Goal: Information Seeking & Learning: Learn about a topic

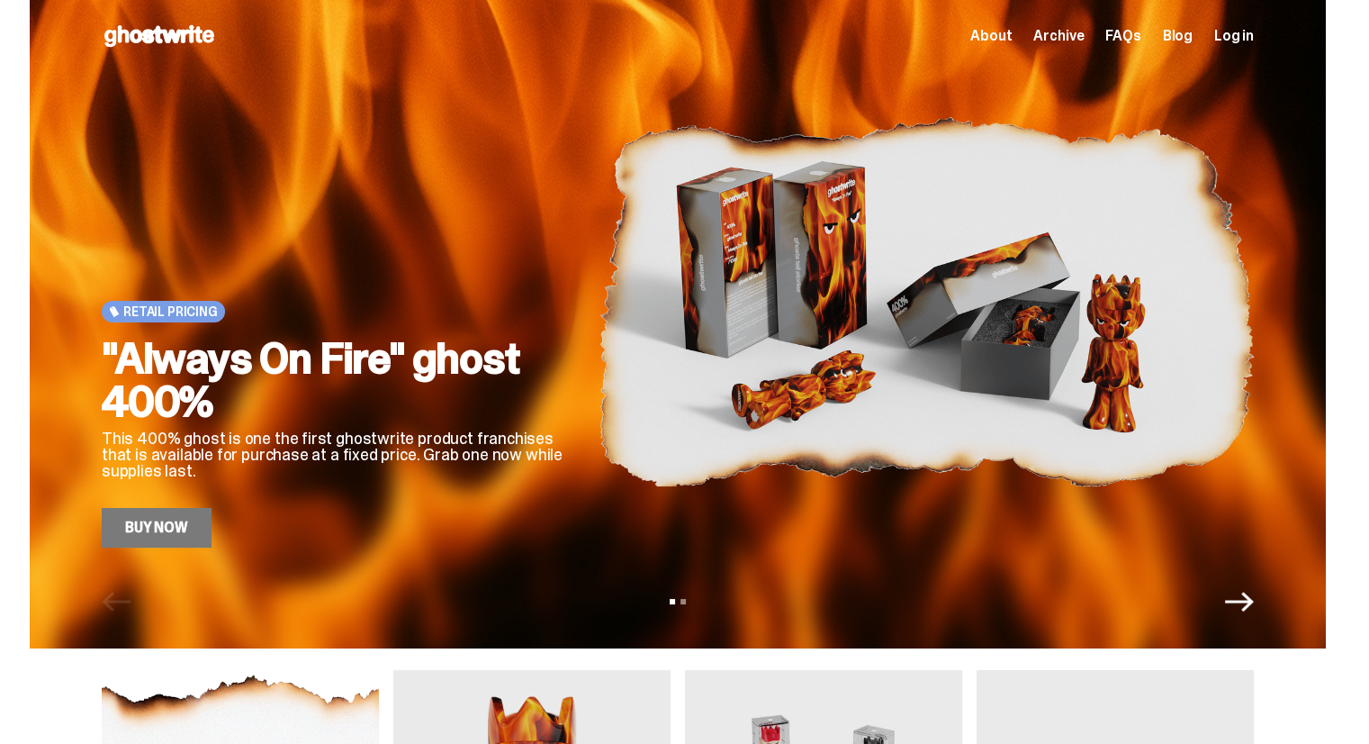
click at [162, 534] on link "Buy Now" at bounding box center [157, 528] width 110 height 40
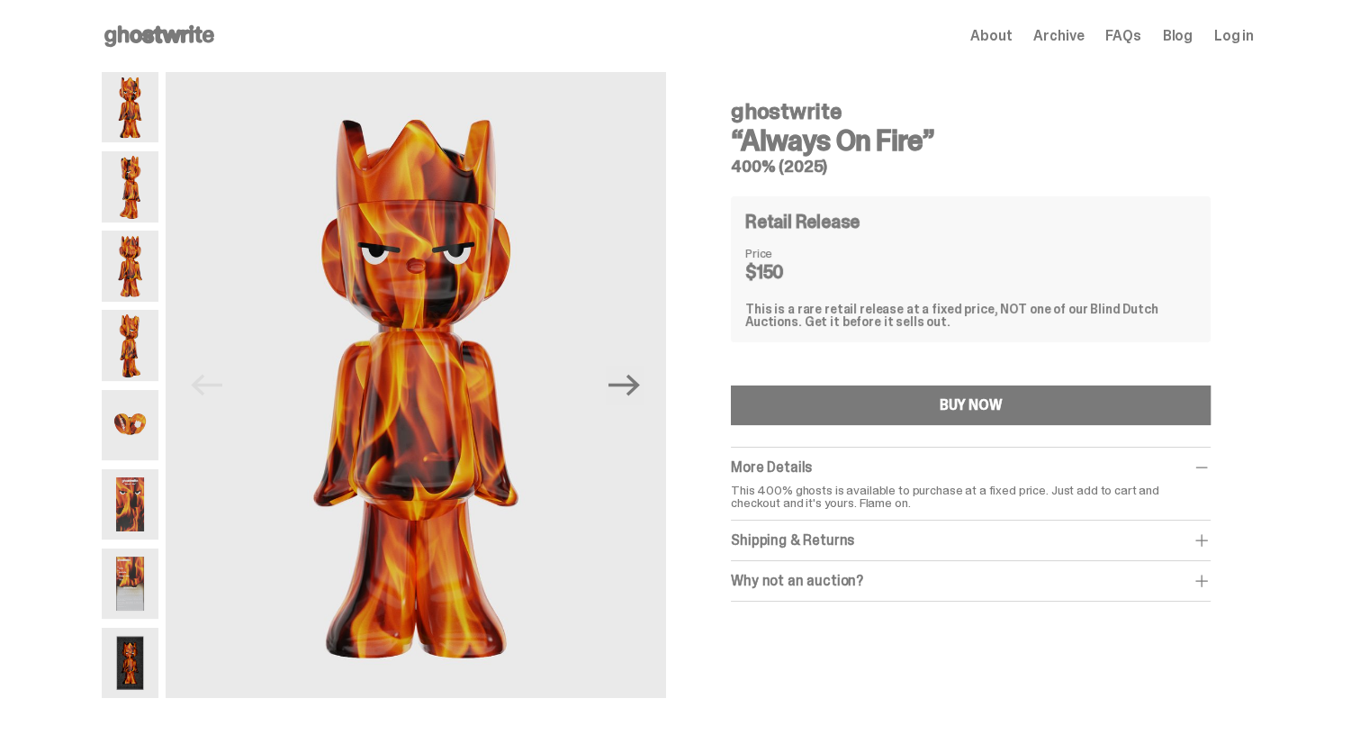
click at [146, 189] on img at bounding box center [130, 186] width 57 height 70
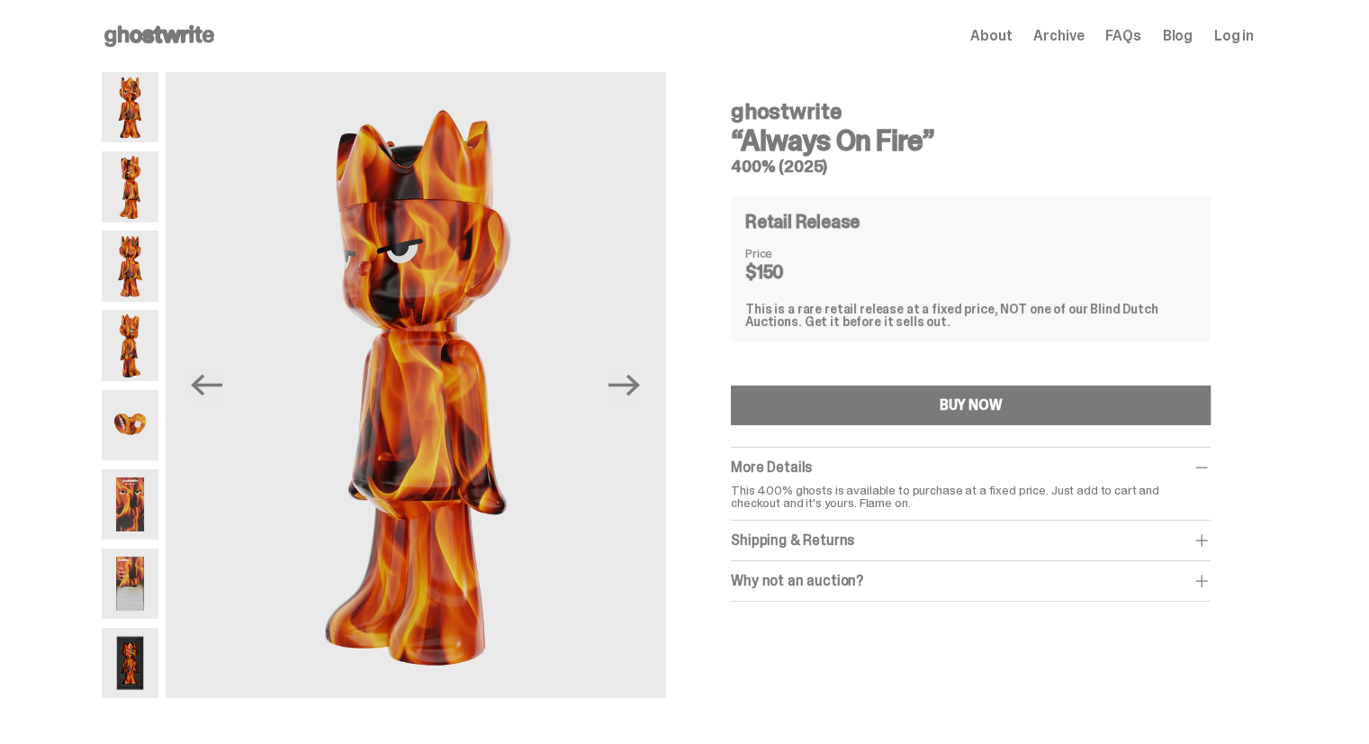
click at [140, 259] on img at bounding box center [130, 265] width 57 height 70
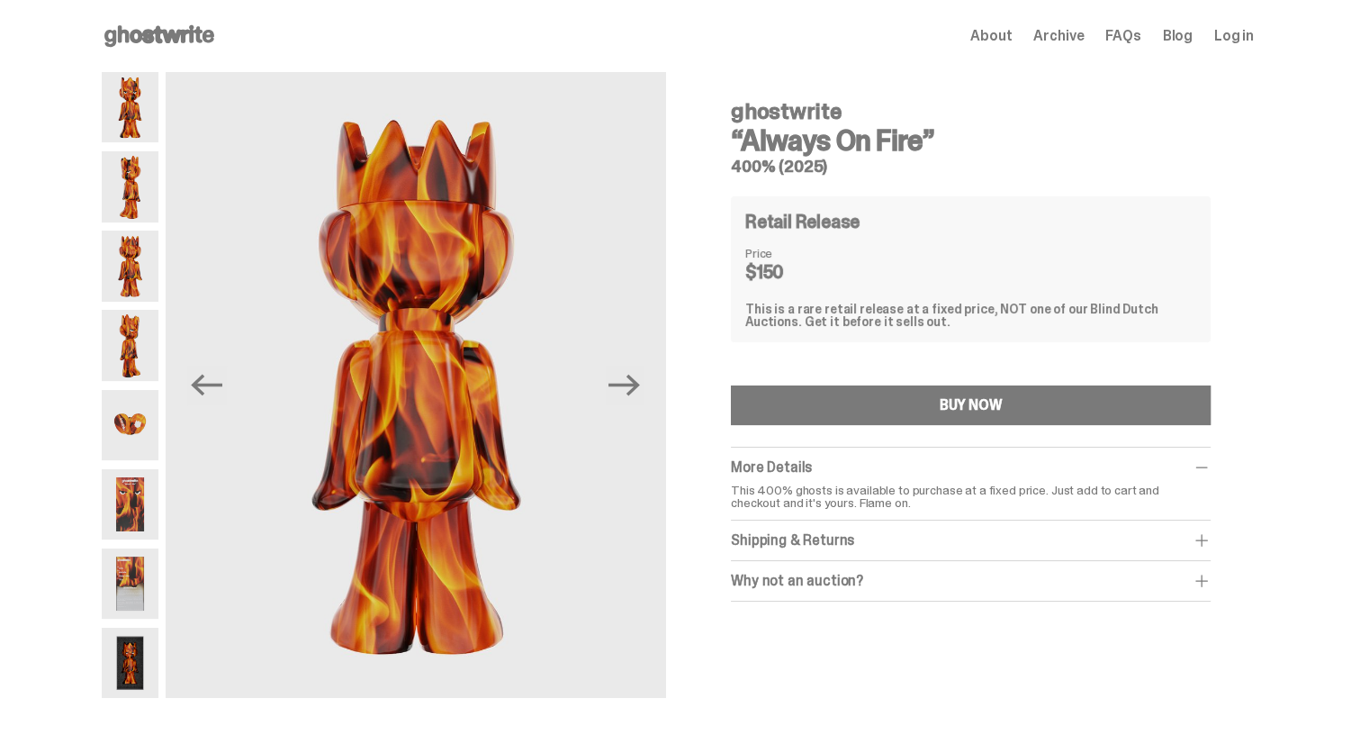
click at [144, 325] on img at bounding box center [130, 345] width 57 height 70
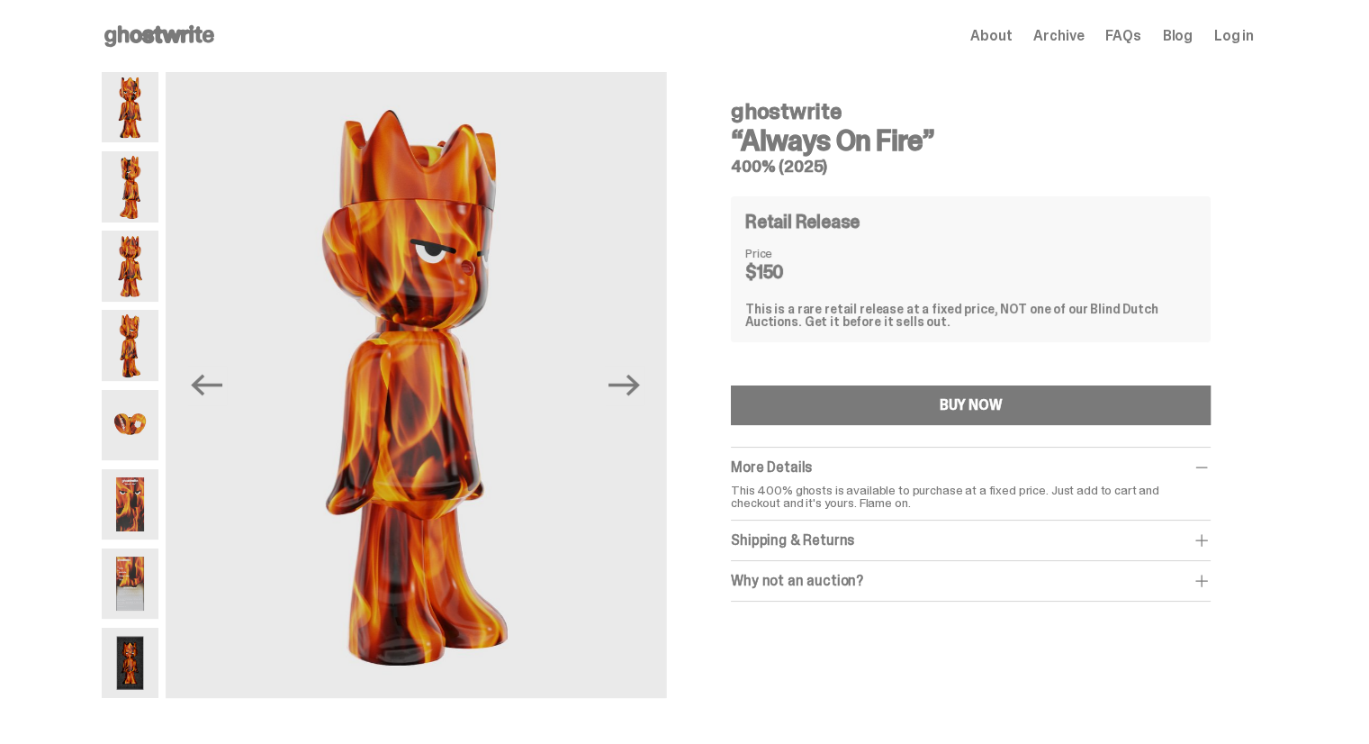
click at [144, 386] on div at bounding box center [130, 385] width 57 height 626
click at [142, 411] on img at bounding box center [130, 425] width 57 height 70
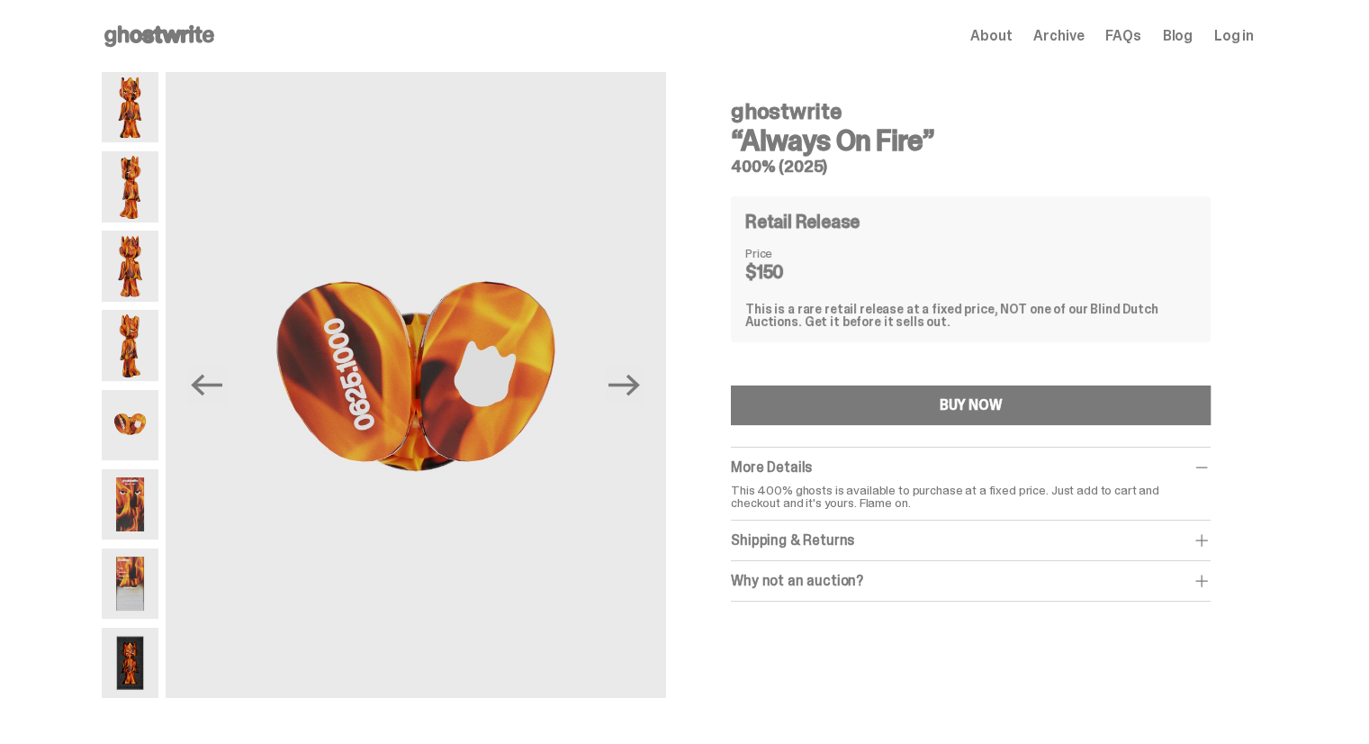
click at [140, 469] on img at bounding box center [130, 504] width 57 height 70
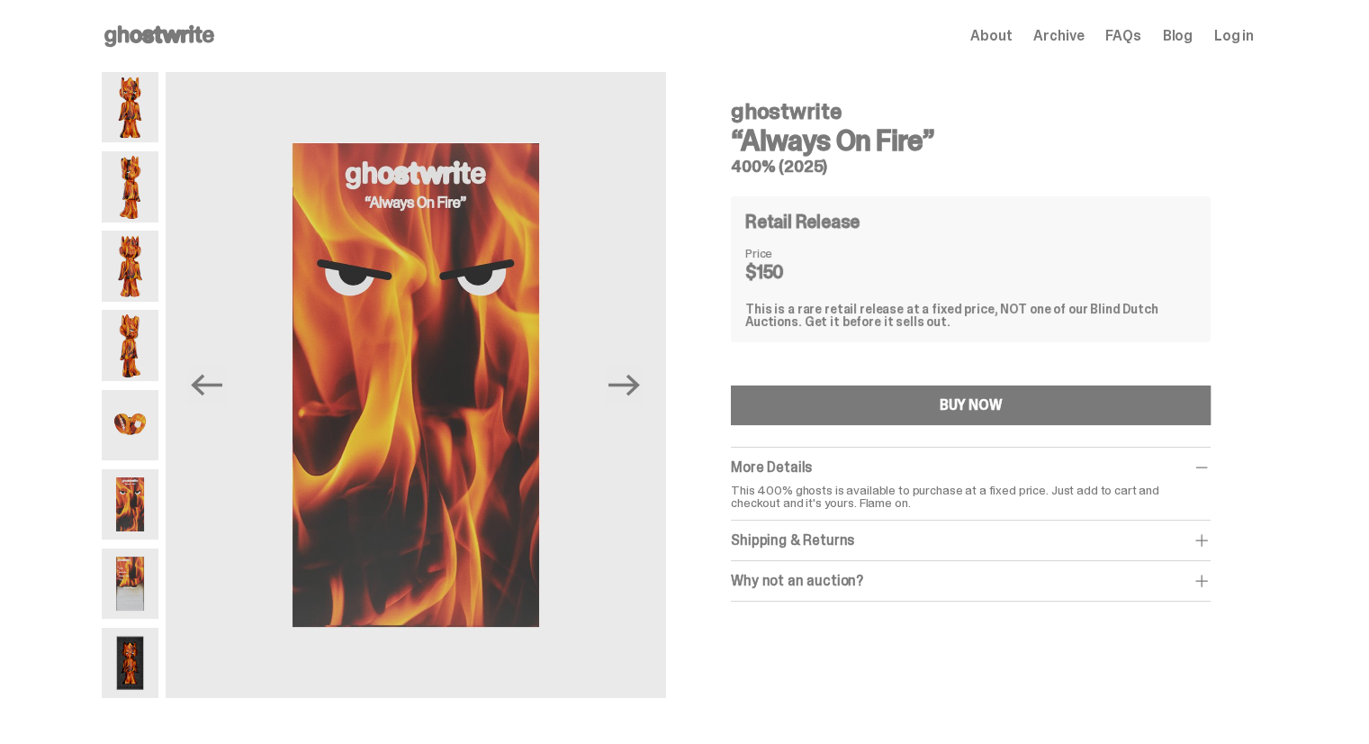
click at [140, 516] on img at bounding box center [130, 504] width 57 height 70
click at [137, 528] on img at bounding box center [130, 504] width 57 height 70
click at [130, 565] on img at bounding box center [130, 583] width 57 height 70
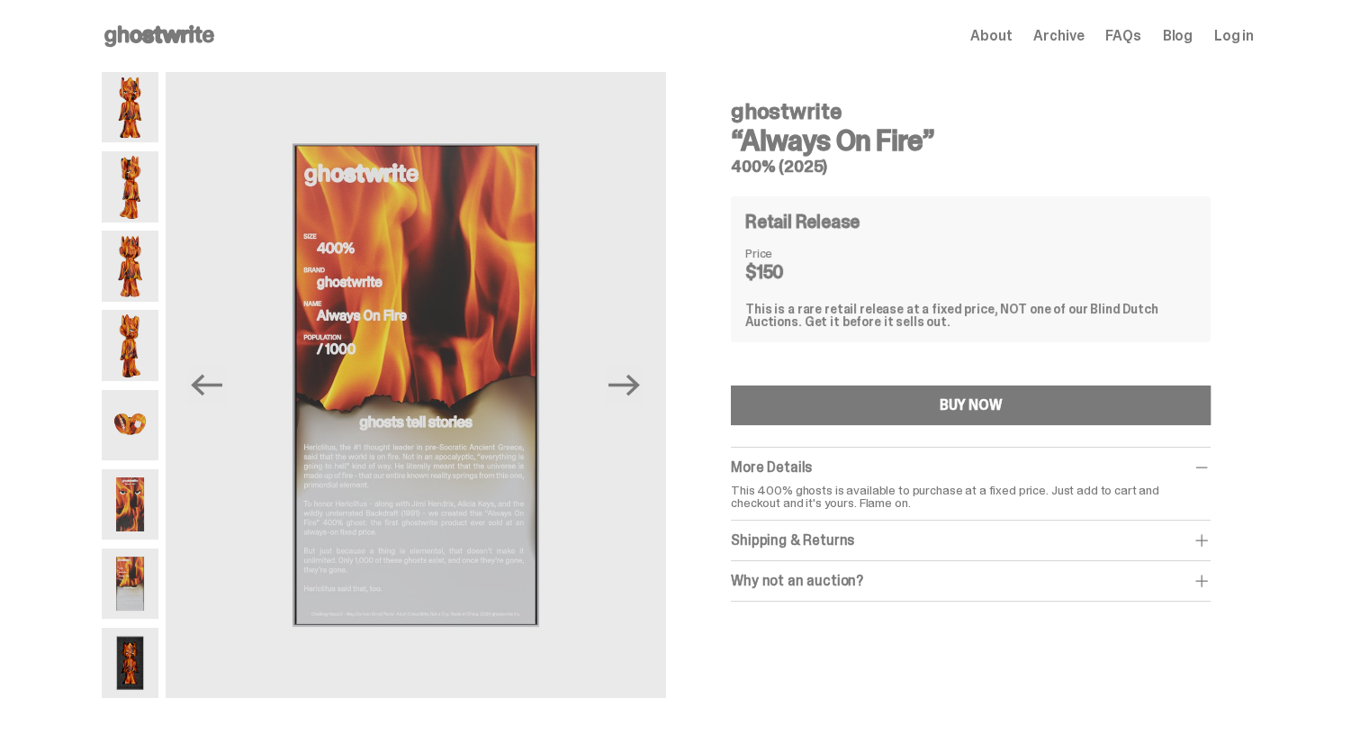
click at [131, 636] on img at bounding box center [130, 662] width 57 height 70
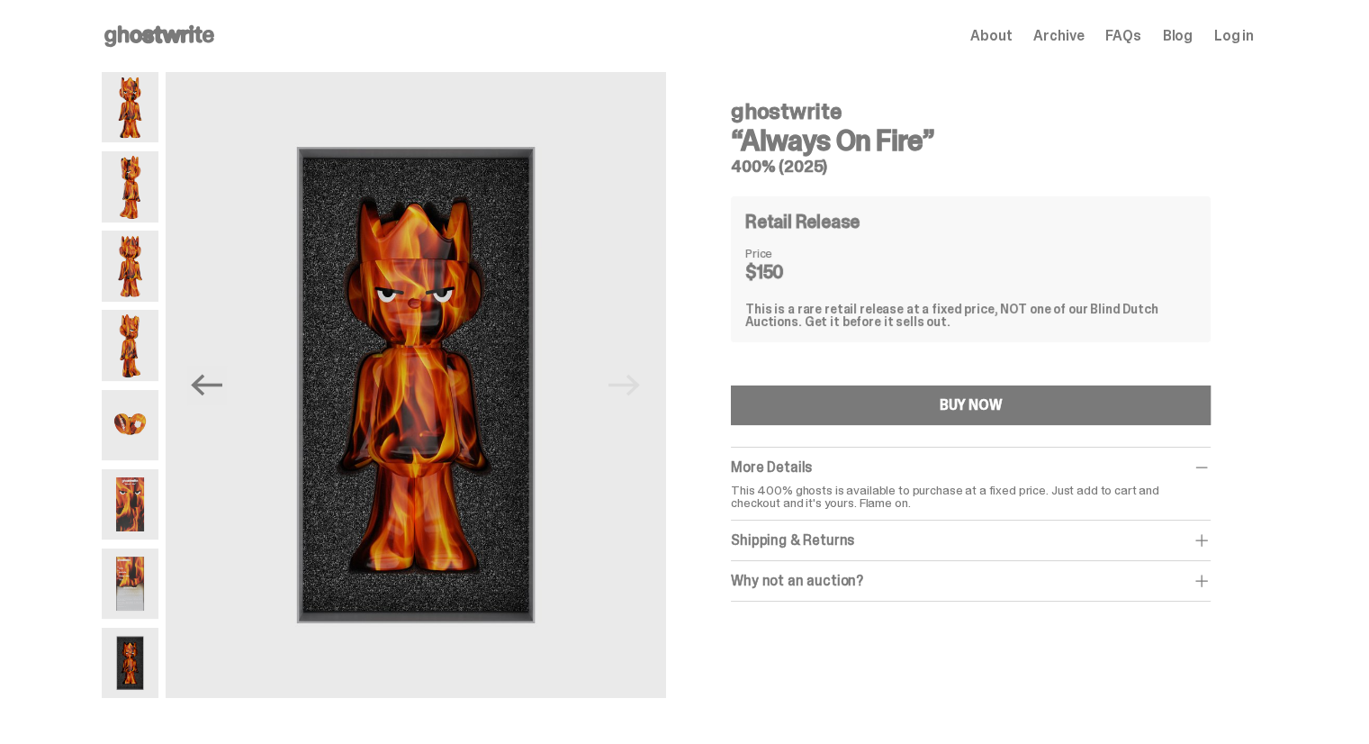
click at [781, 540] on div "Shipping & Returns" at bounding box center [971, 540] width 480 height 18
click at [801, 535] on div "Shipping & Returns" at bounding box center [971, 540] width 480 height 18
click at [790, 574] on div "Why not an auction?" at bounding box center [971, 581] width 480 height 18
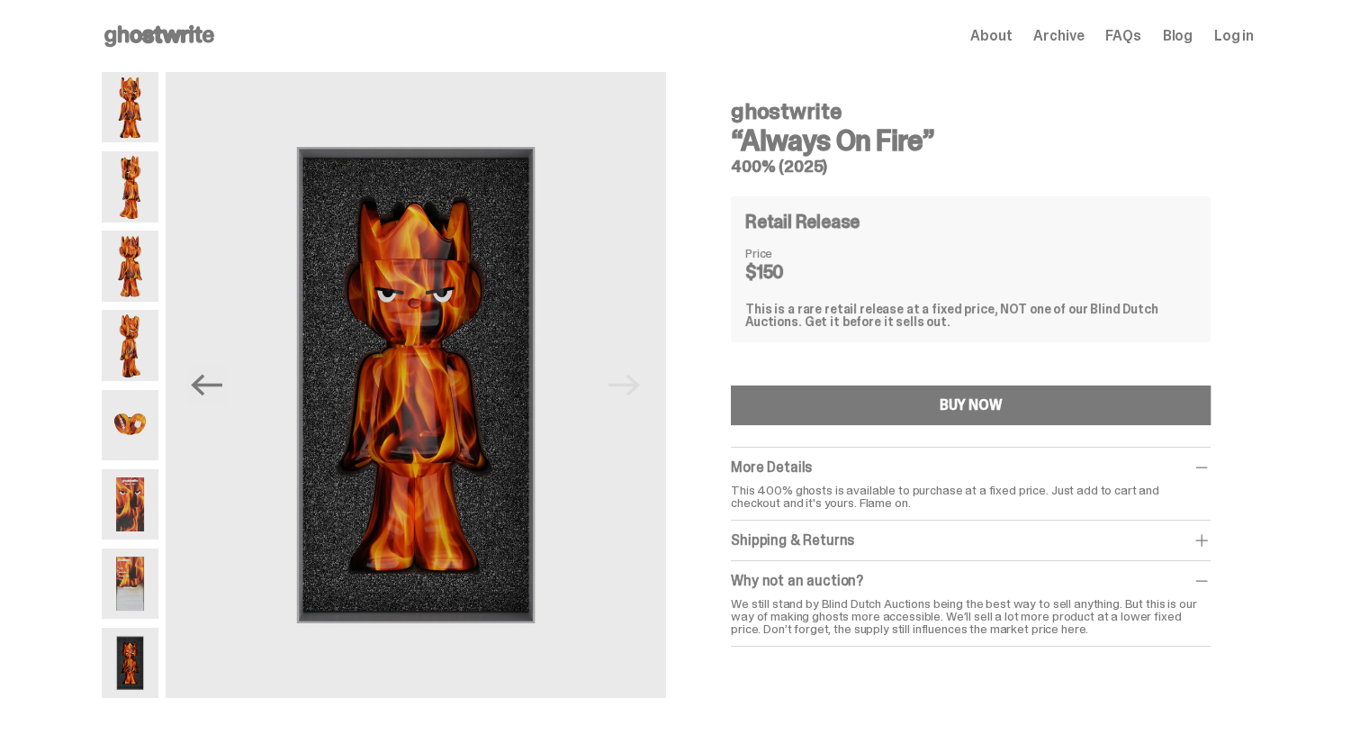
click at [790, 574] on div "Why not an auction?" at bounding box center [971, 581] width 480 height 18
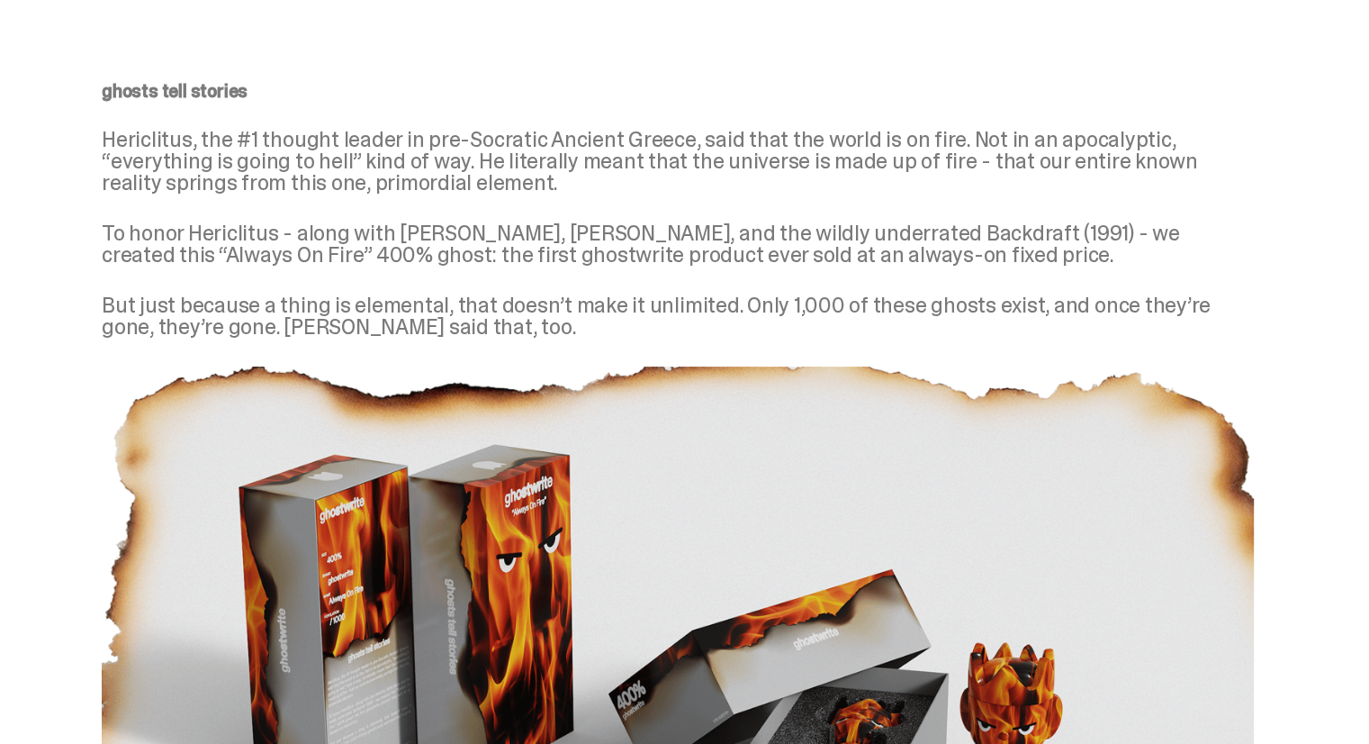
scroll to position [990, 0]
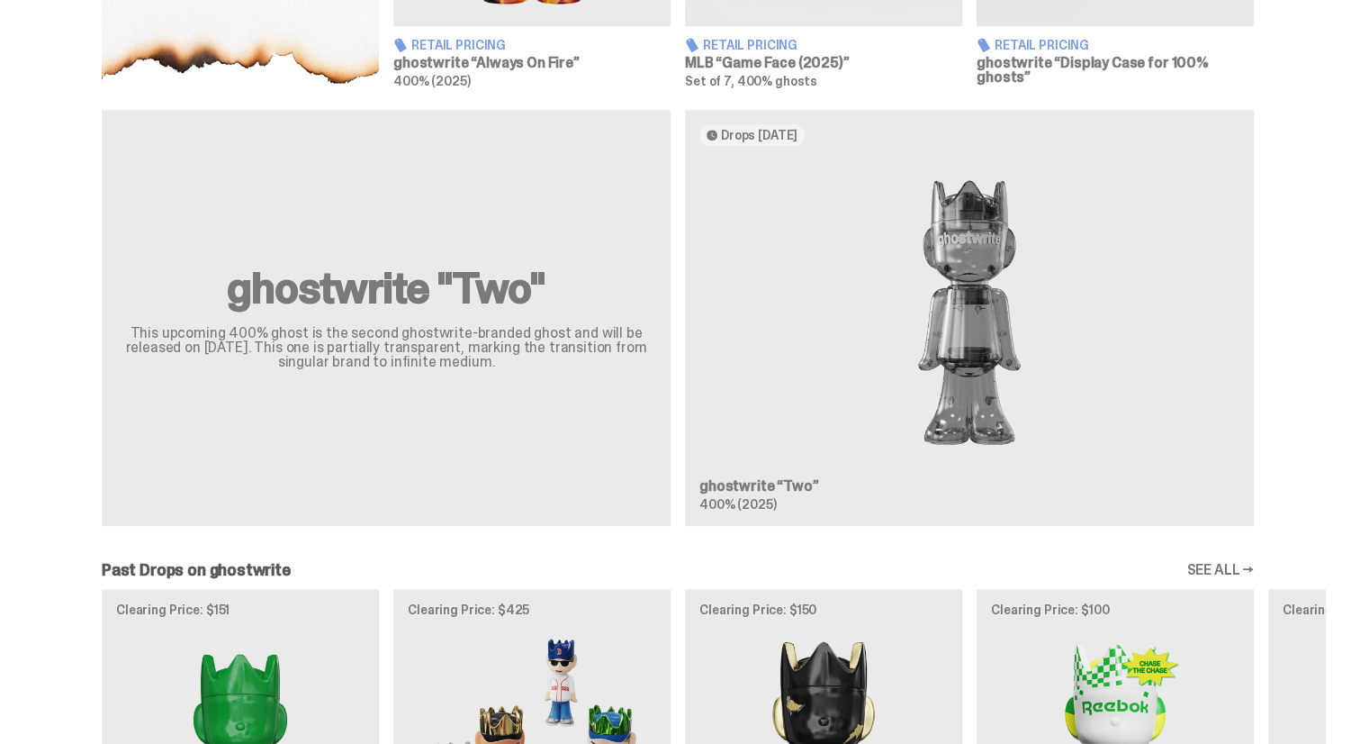
click at [876, 317] on div "ghostwrite "Two" This upcoming 400% ghost is the second ghostwrite-branded ghos…" at bounding box center [678, 325] width 1296 height 430
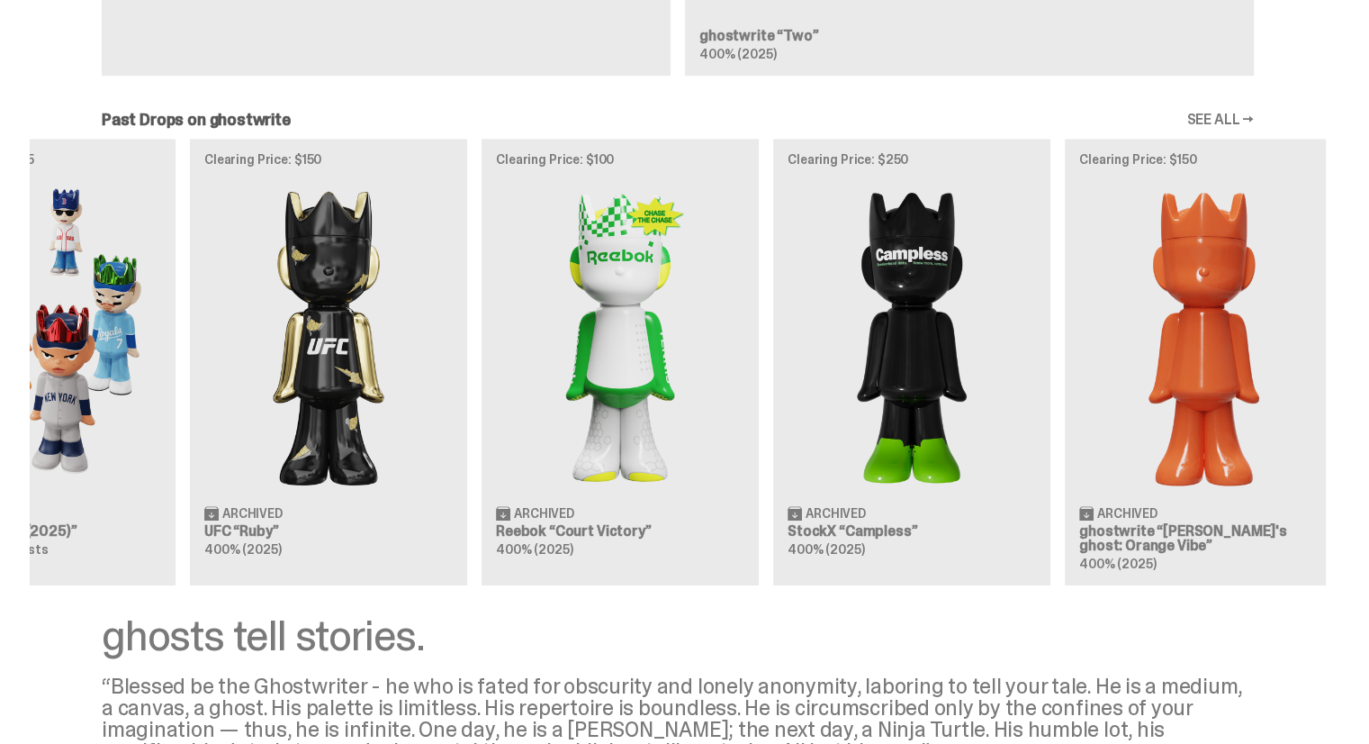
scroll to position [0, 583]
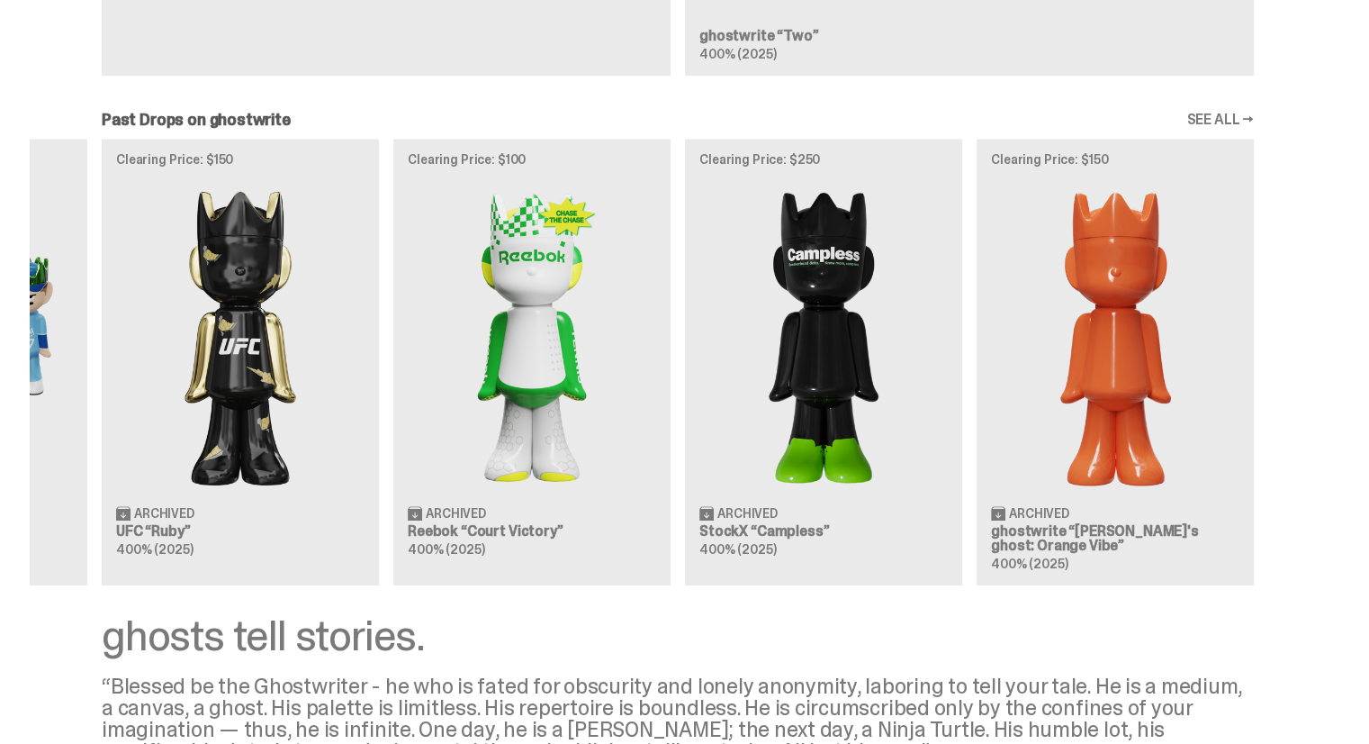
click at [454, 354] on div "Clearing Price: $151 Archived ghostwrite “[PERSON_NAME]'s ghost: [DATE] Green” …" at bounding box center [678, 362] width 1296 height 447
click at [366, 350] on div "Clearing Price: $151 Archived ghostwrite “[PERSON_NAME]'s ghost: [DATE] Green” …" at bounding box center [678, 362] width 1296 height 447
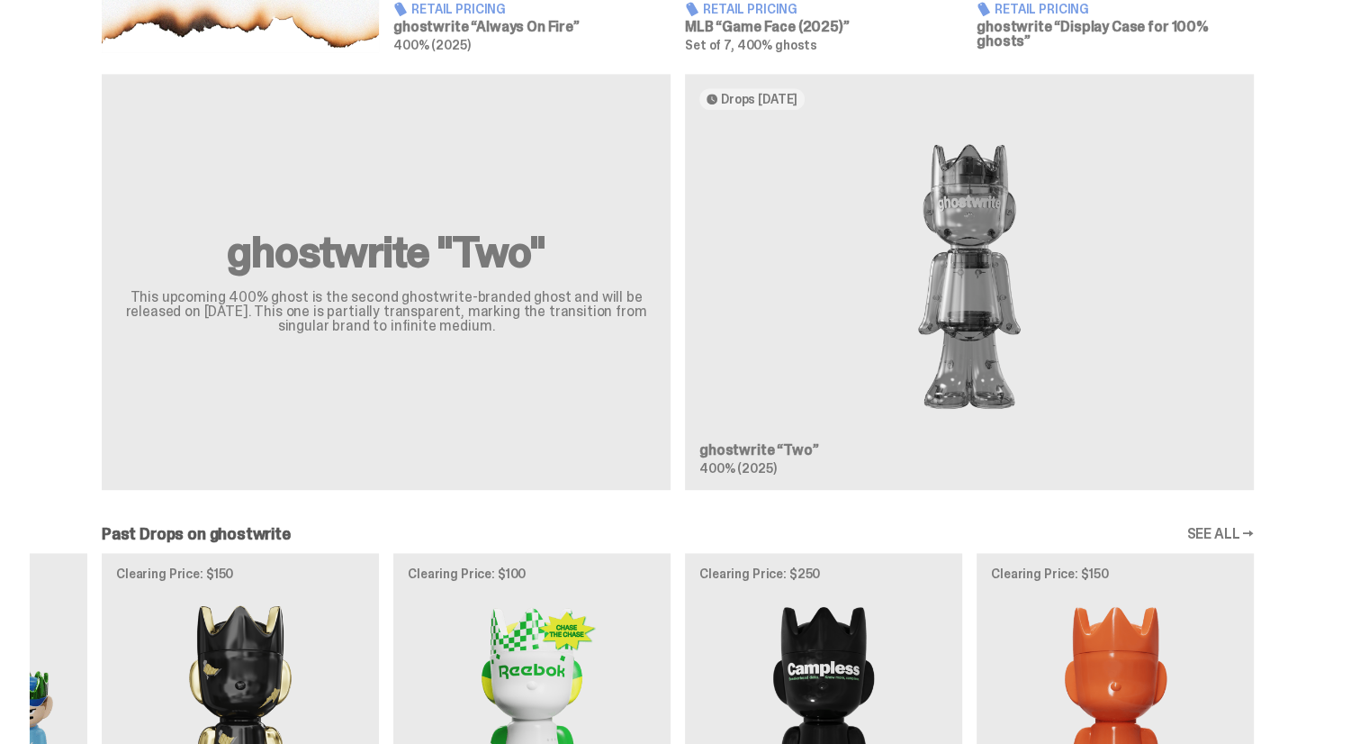
scroll to position [846, 0]
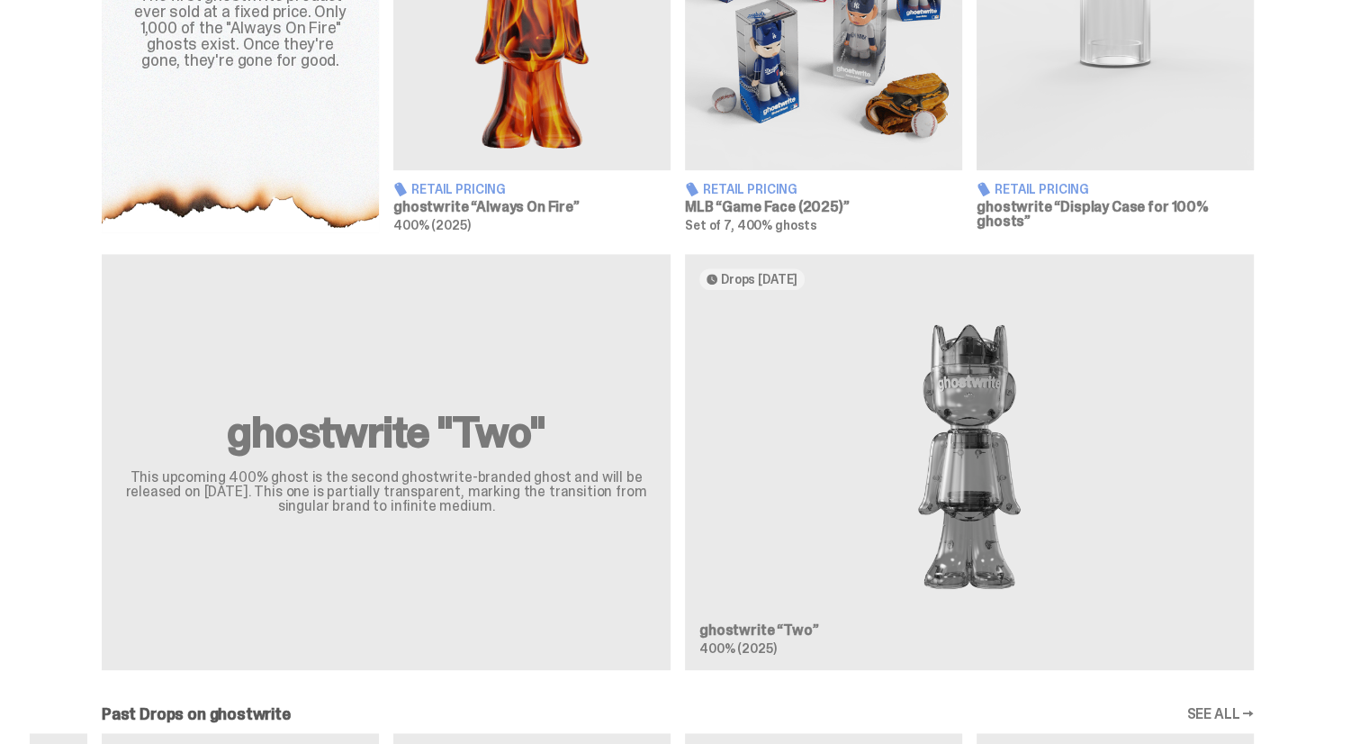
click at [799, 419] on div "ghostwrite "Two" This upcoming 400% ghost is the second ghostwrite-branded ghos…" at bounding box center [678, 469] width 1296 height 430
click at [407, 429] on div "ghostwrite "Two" This upcoming 400% ghost is the second ghostwrite-branded ghos…" at bounding box center [678, 469] width 1296 height 430
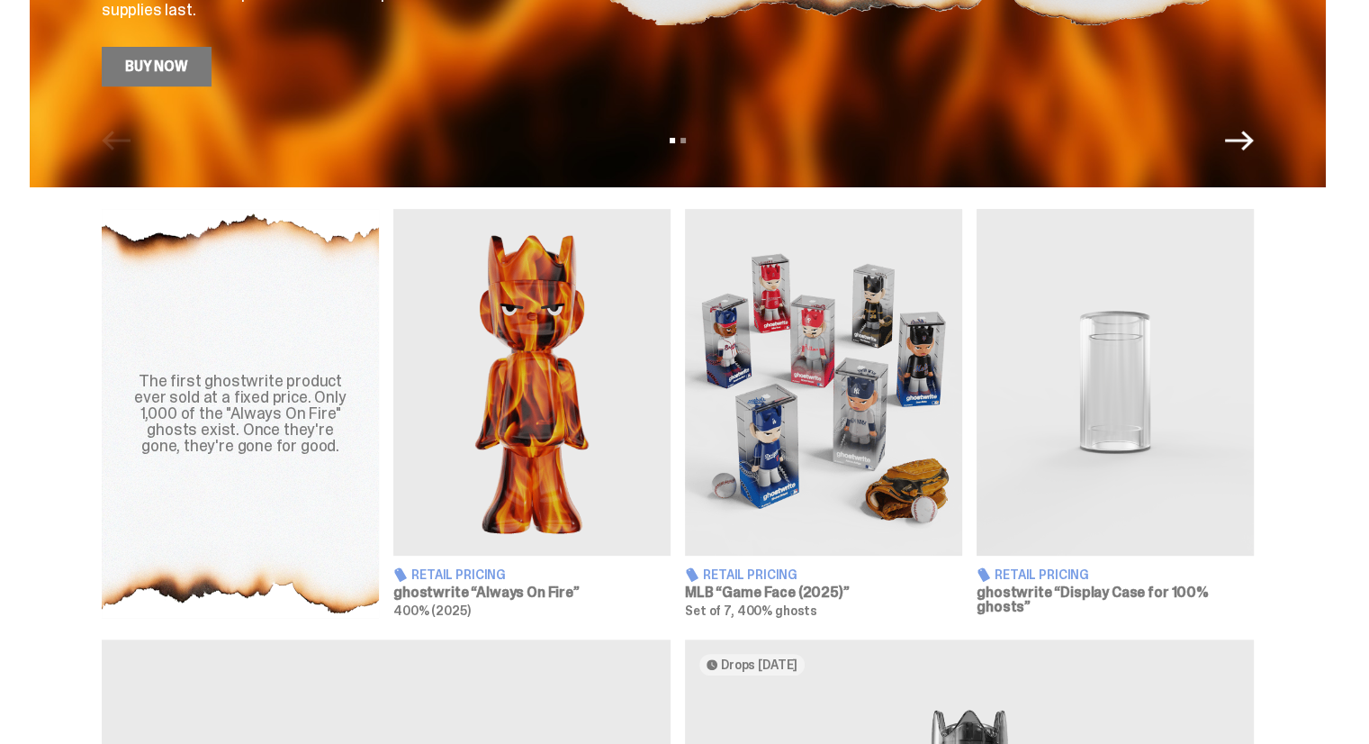
scroll to position [486, 0]
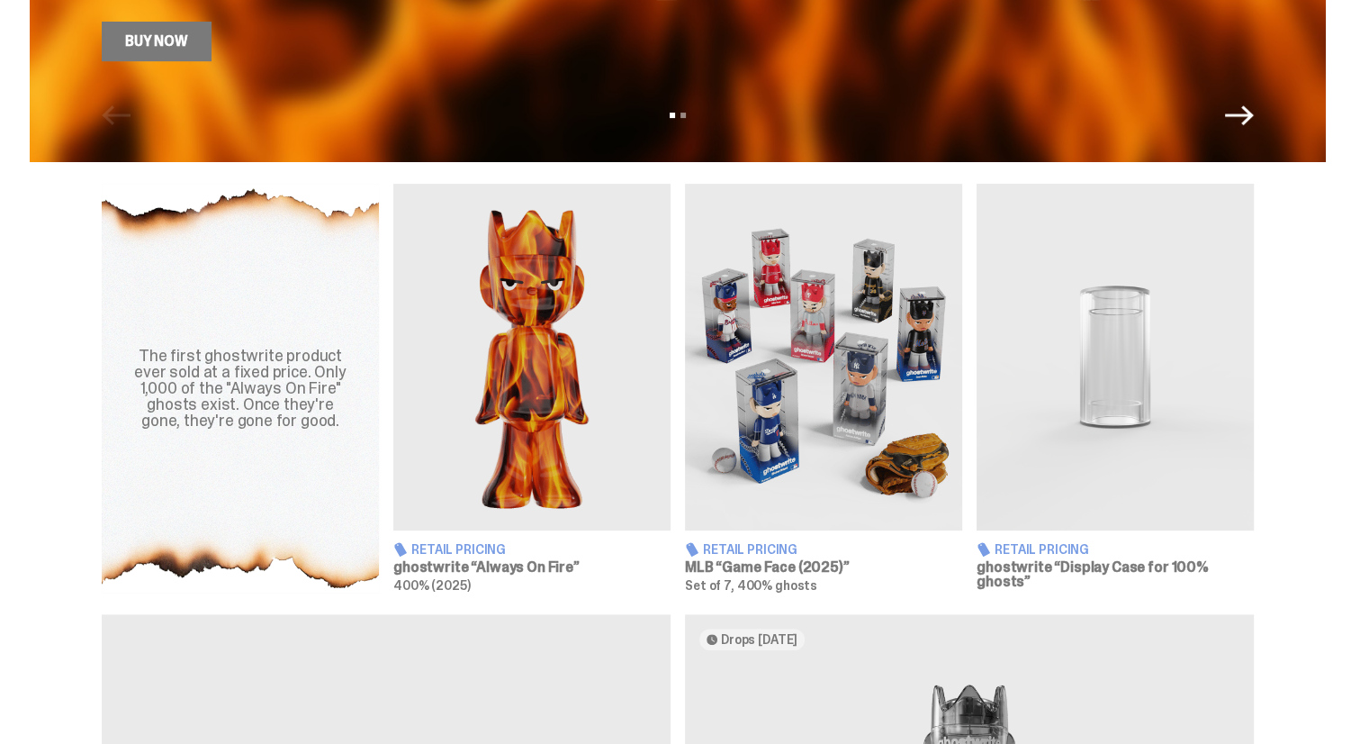
click at [794, 414] on img at bounding box center [823, 357] width 277 height 347
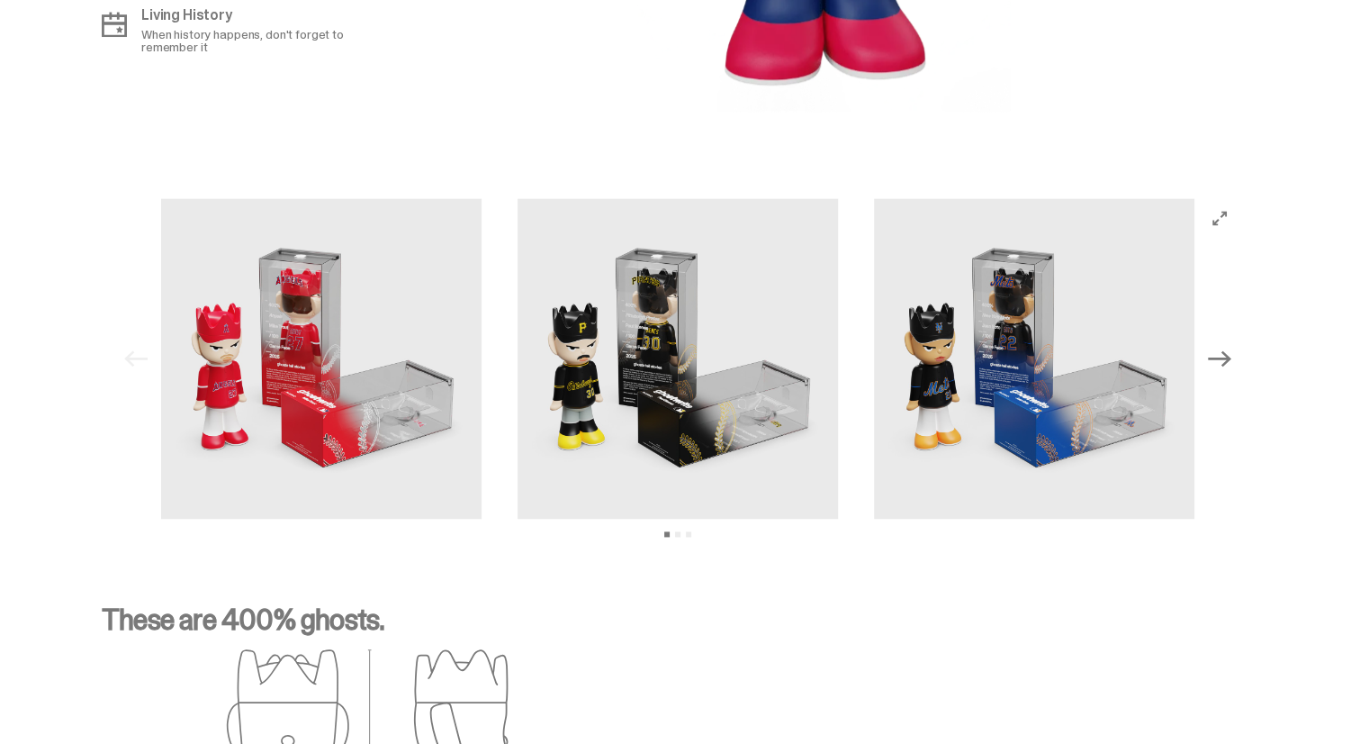
scroll to position [2431, 0]
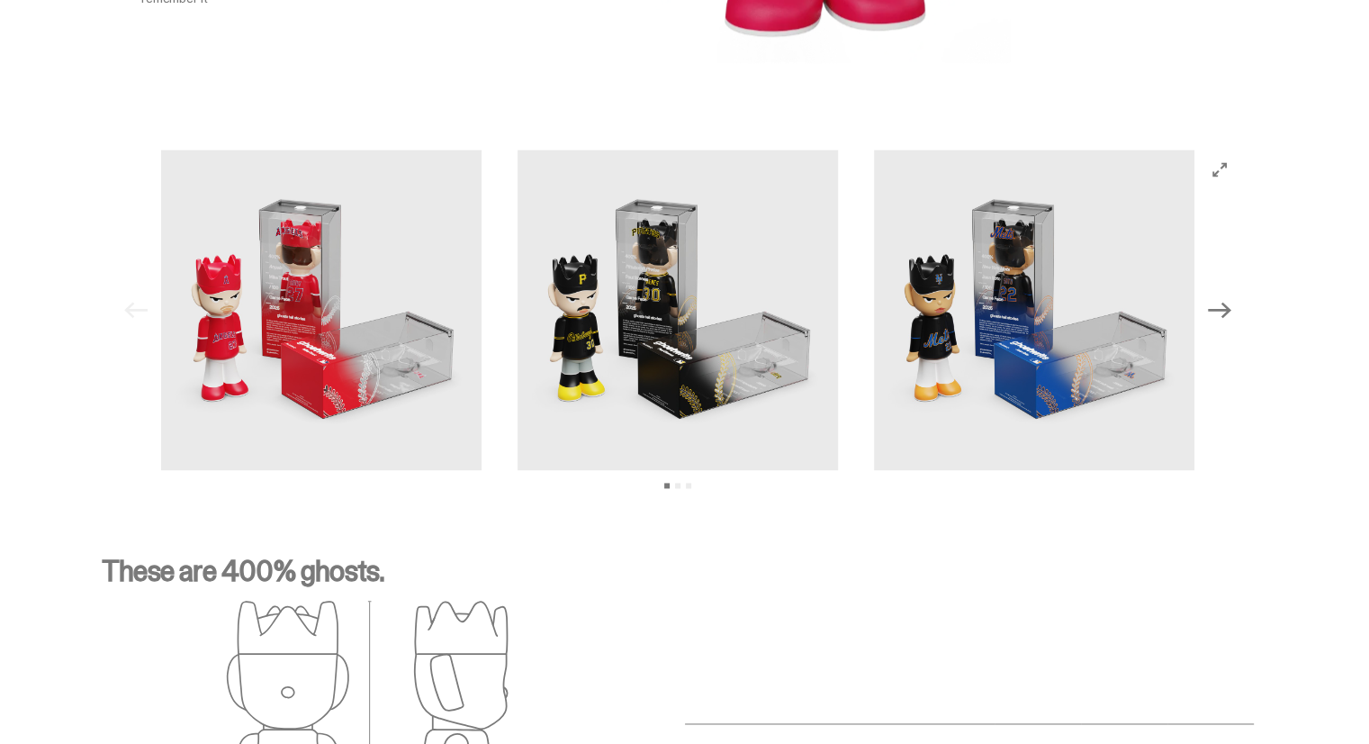
click at [1232, 314] on icon "Next" at bounding box center [1219, 309] width 23 height 23
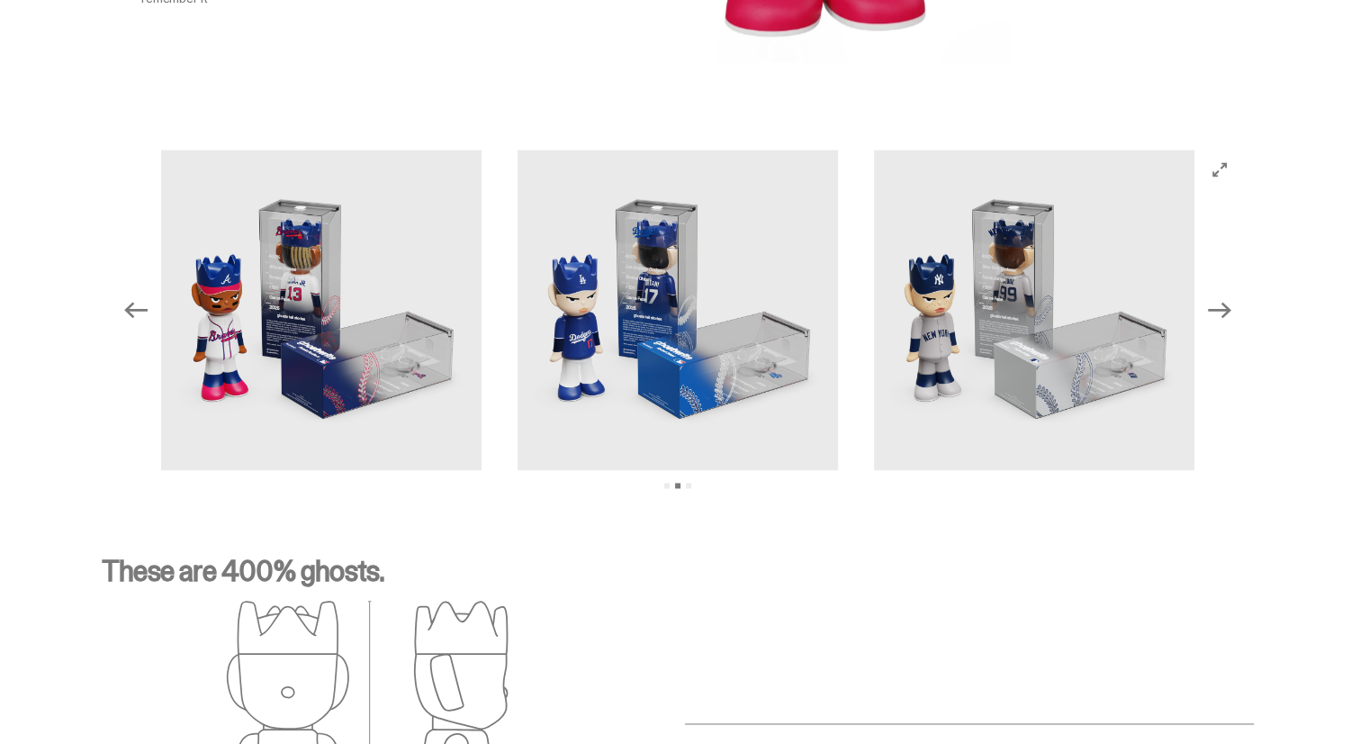
click at [1232, 314] on icon "Next" at bounding box center [1219, 310] width 23 height 16
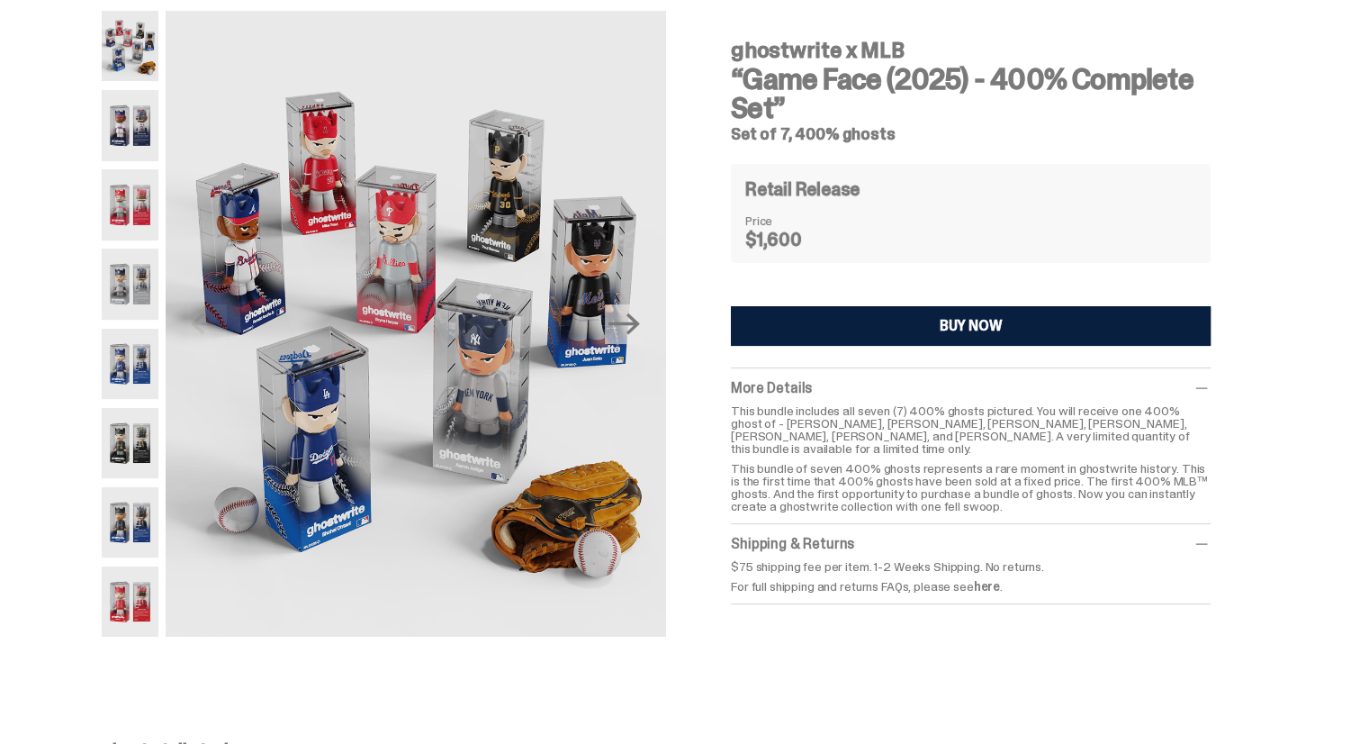
scroll to position [0, 0]
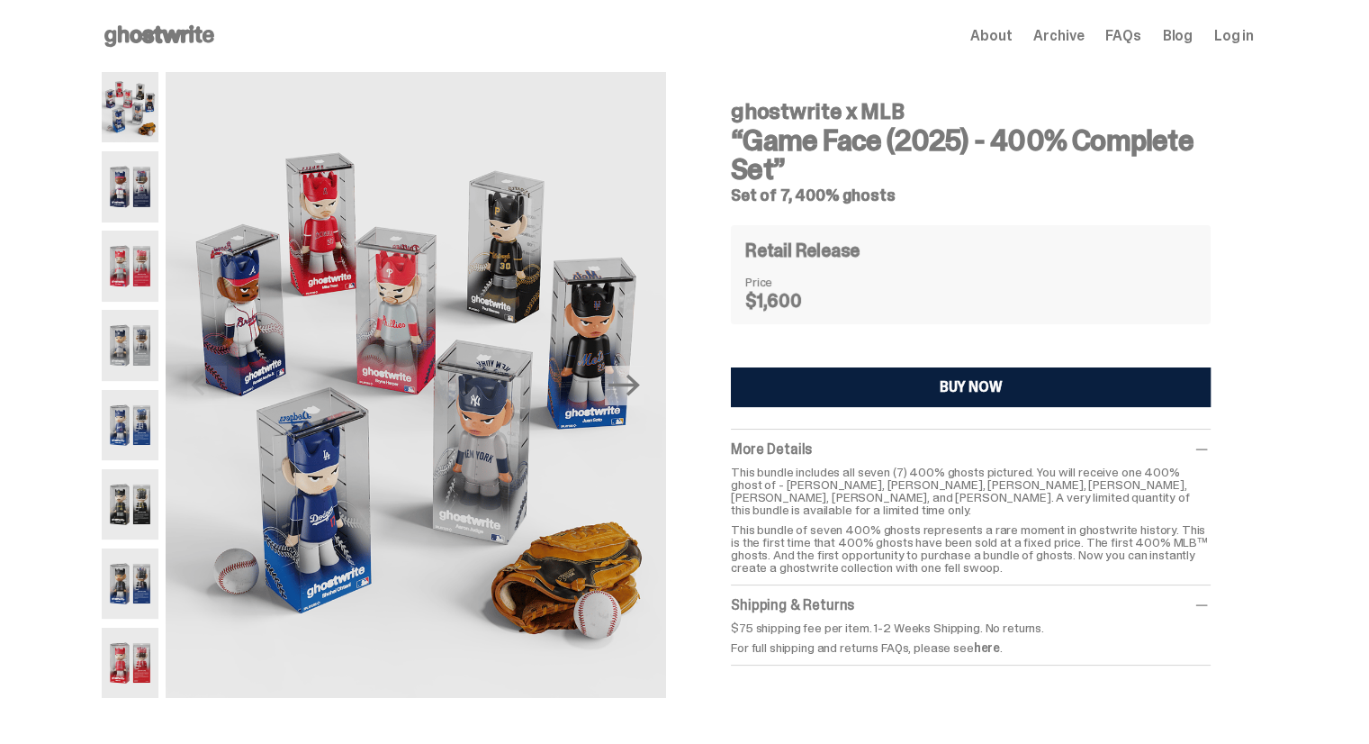
click at [149, 614] on img at bounding box center [130, 583] width 57 height 70
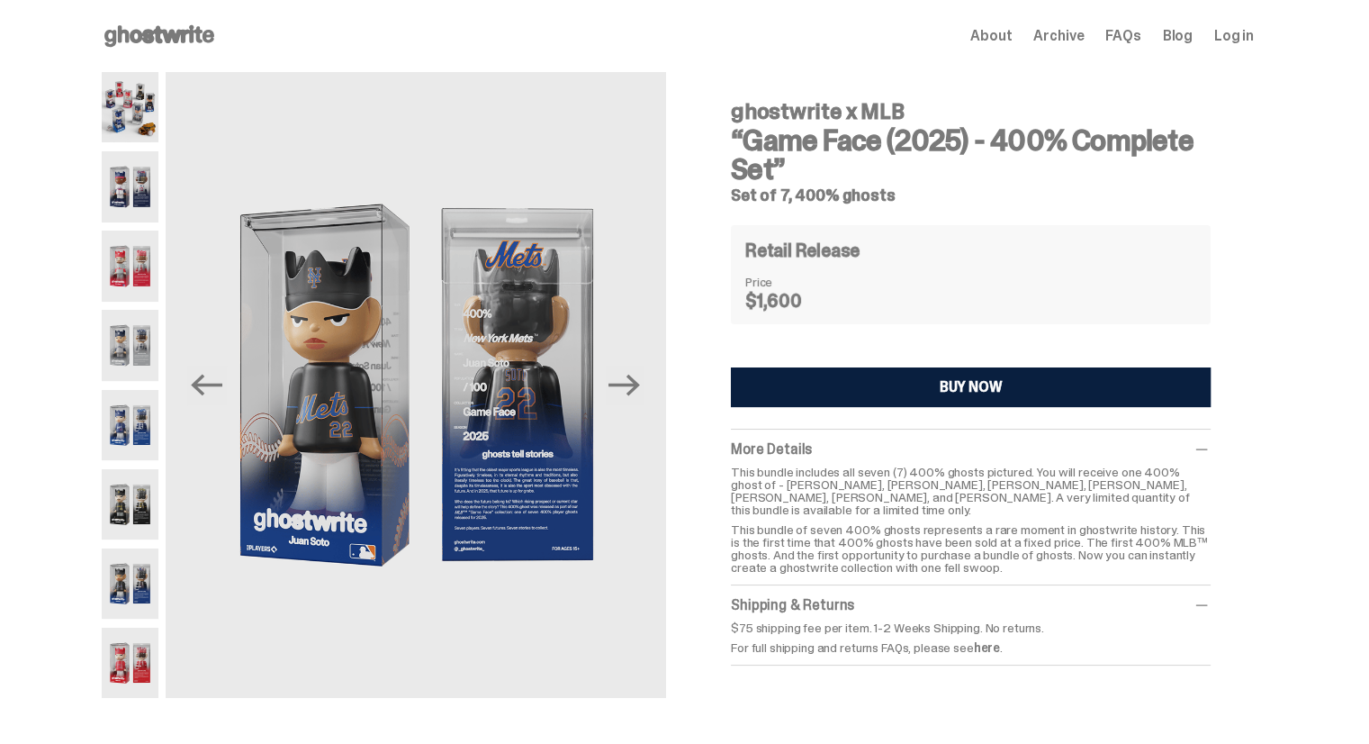
click at [158, 448] on img at bounding box center [130, 425] width 57 height 70
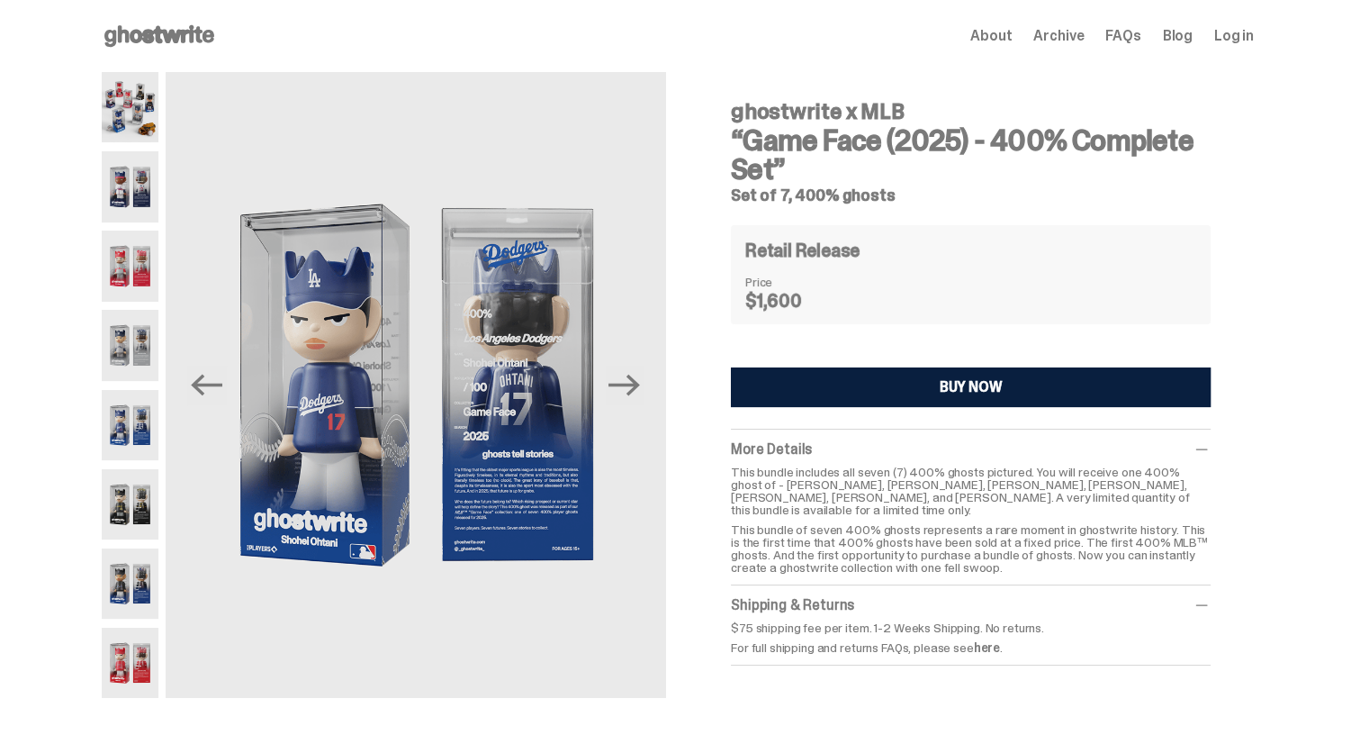
click at [143, 336] on img at bounding box center [130, 345] width 57 height 70
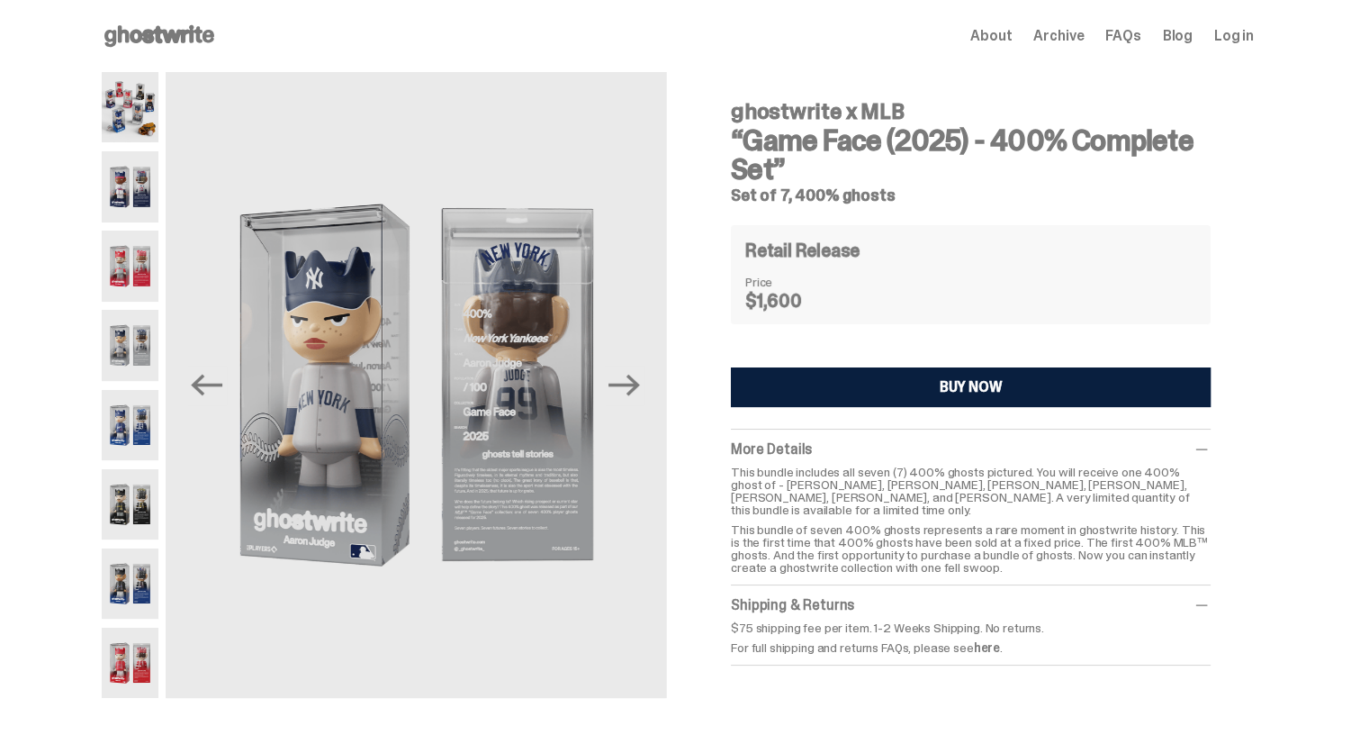
click at [147, 271] on img at bounding box center [130, 265] width 57 height 70
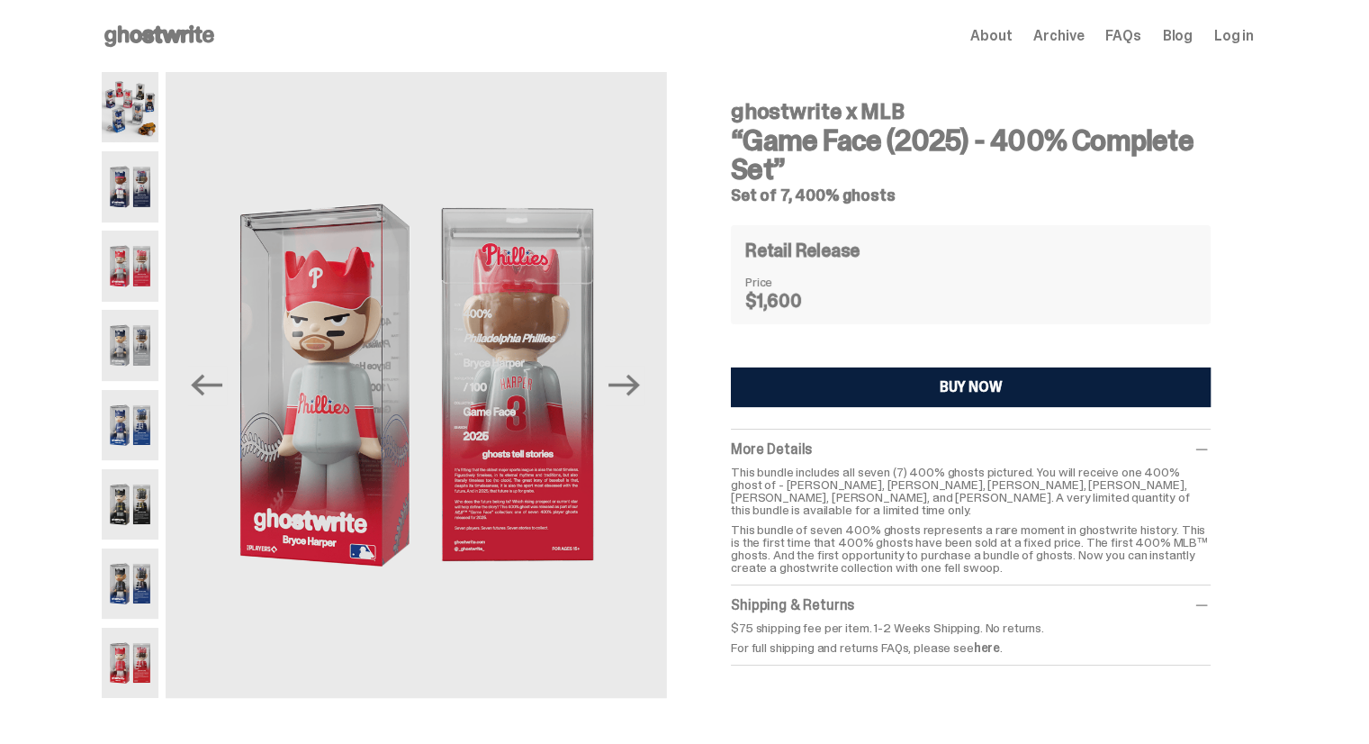
click at [147, 199] on img at bounding box center [130, 186] width 57 height 70
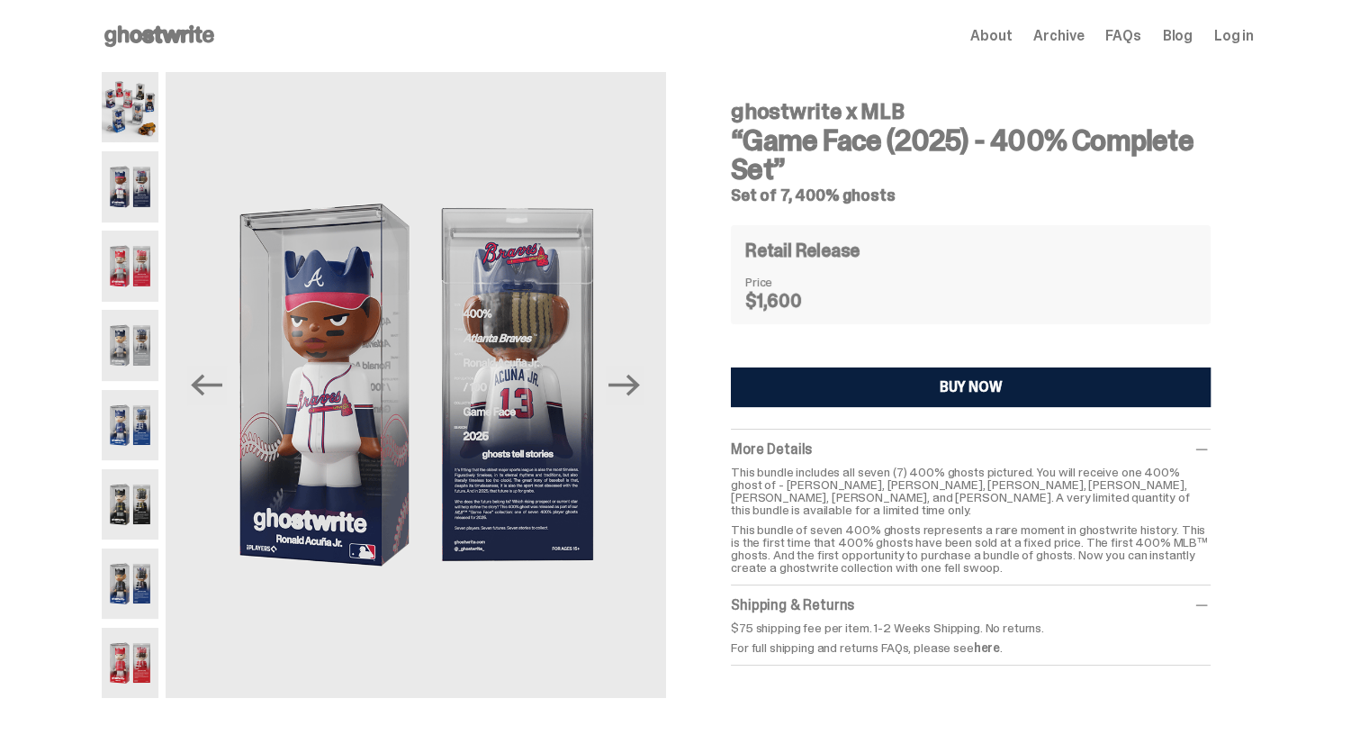
click at [140, 121] on img at bounding box center [130, 107] width 57 height 70
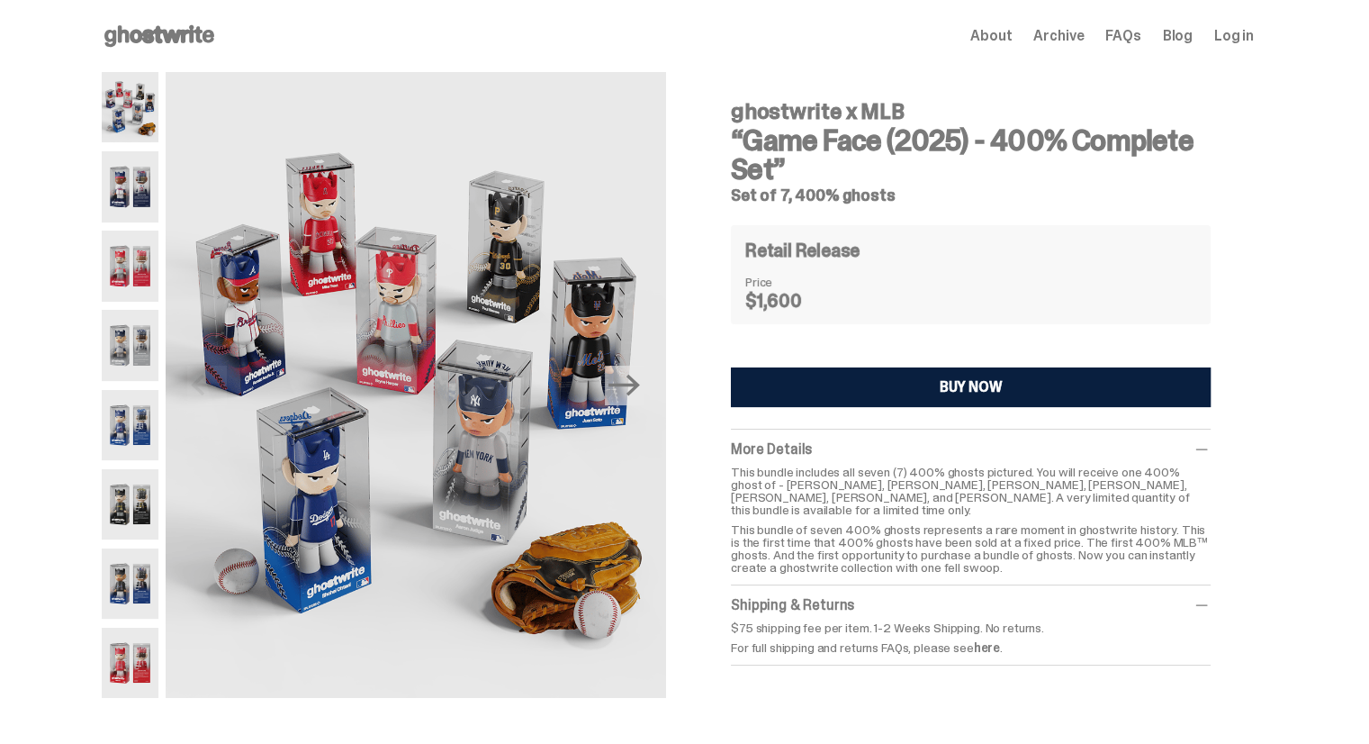
click at [144, 601] on img at bounding box center [130, 583] width 57 height 70
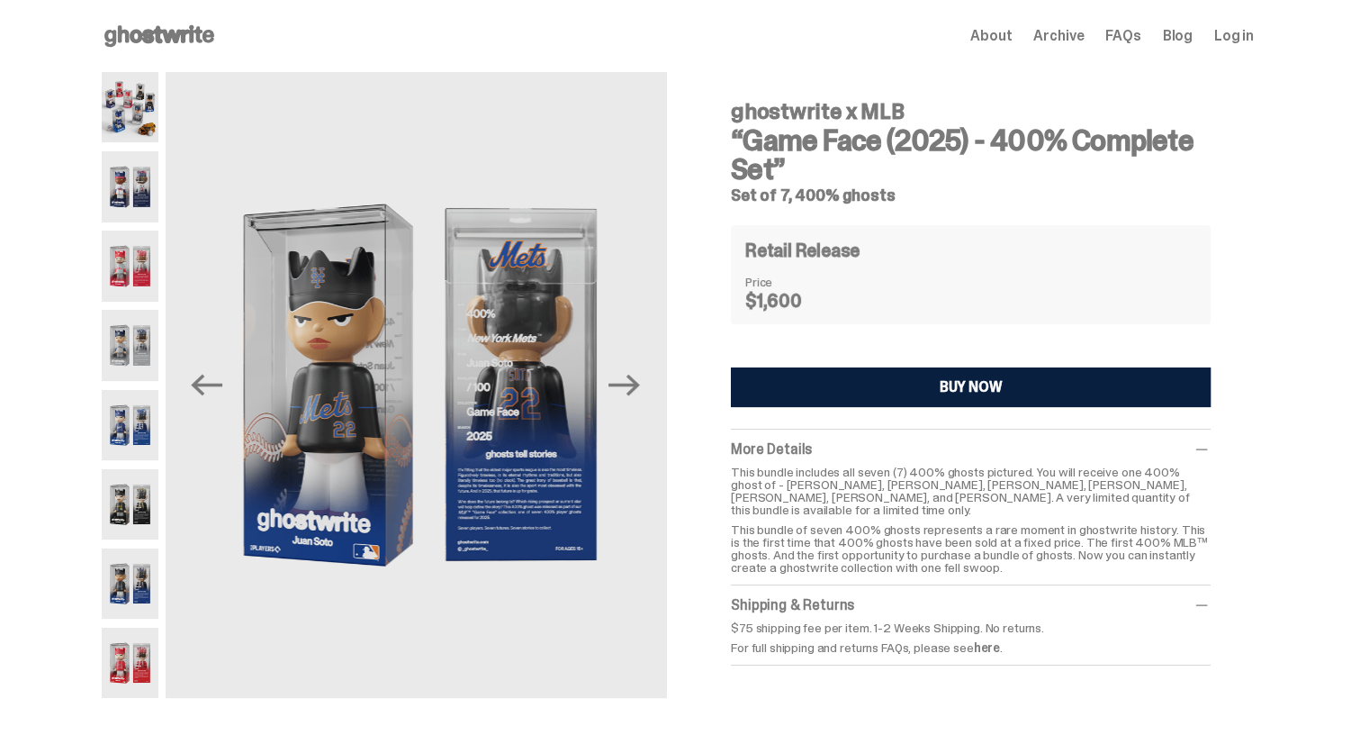
click at [137, 533] on img at bounding box center [130, 504] width 57 height 70
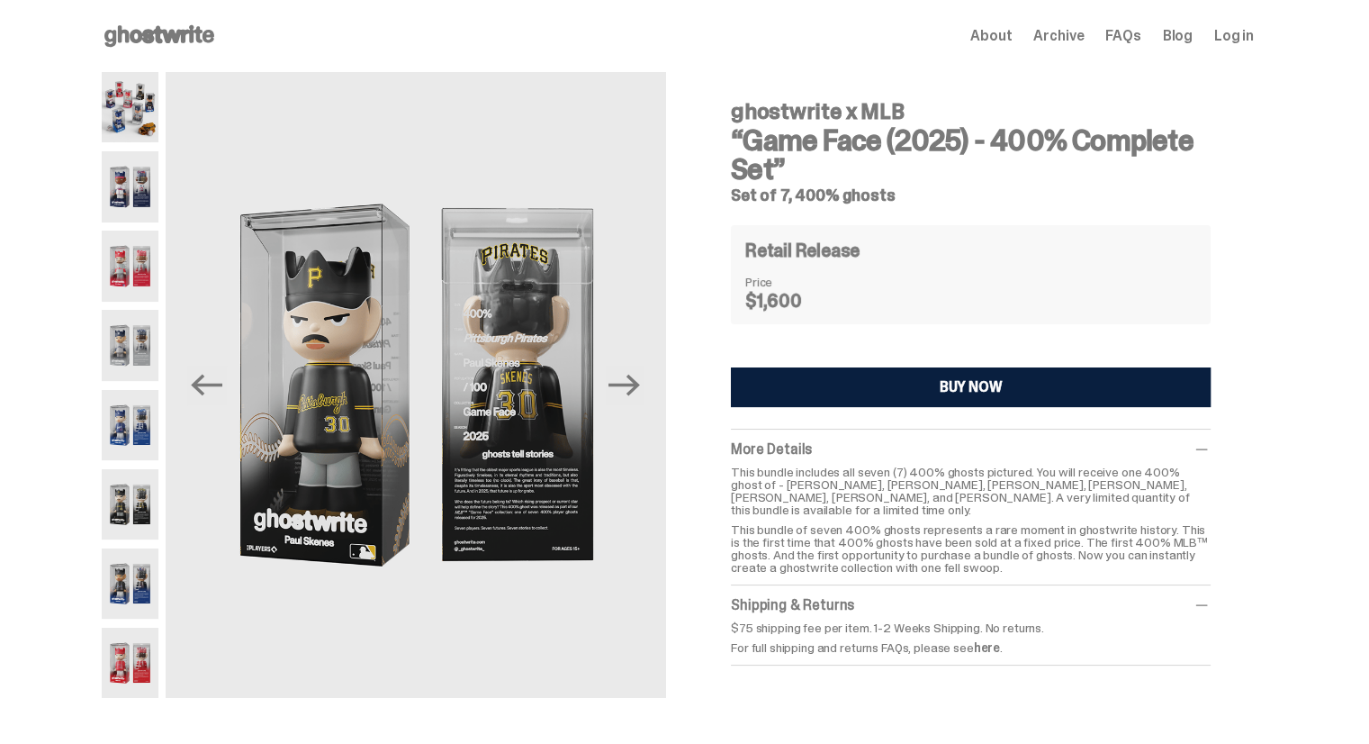
click at [140, 436] on img at bounding box center [130, 425] width 57 height 70
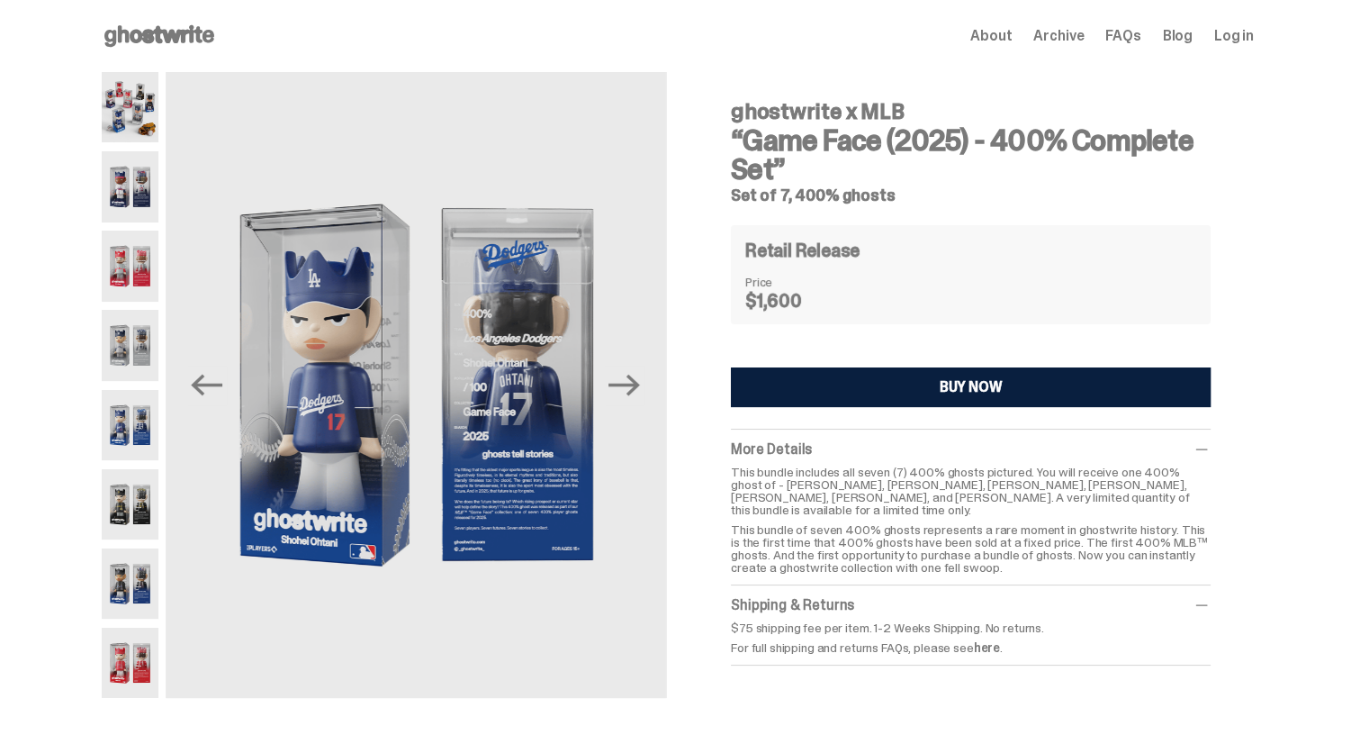
click at [129, 502] on img at bounding box center [130, 504] width 57 height 70
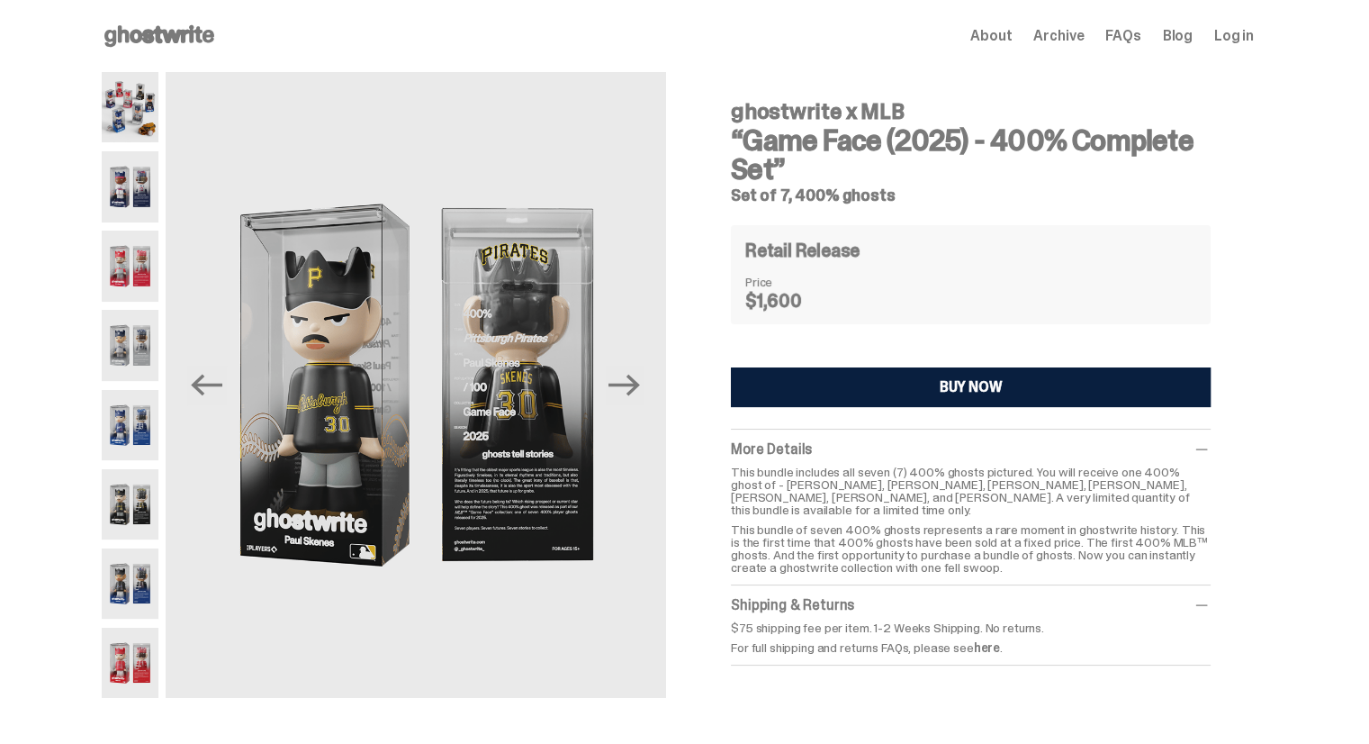
click at [136, 437] on img at bounding box center [130, 425] width 57 height 70
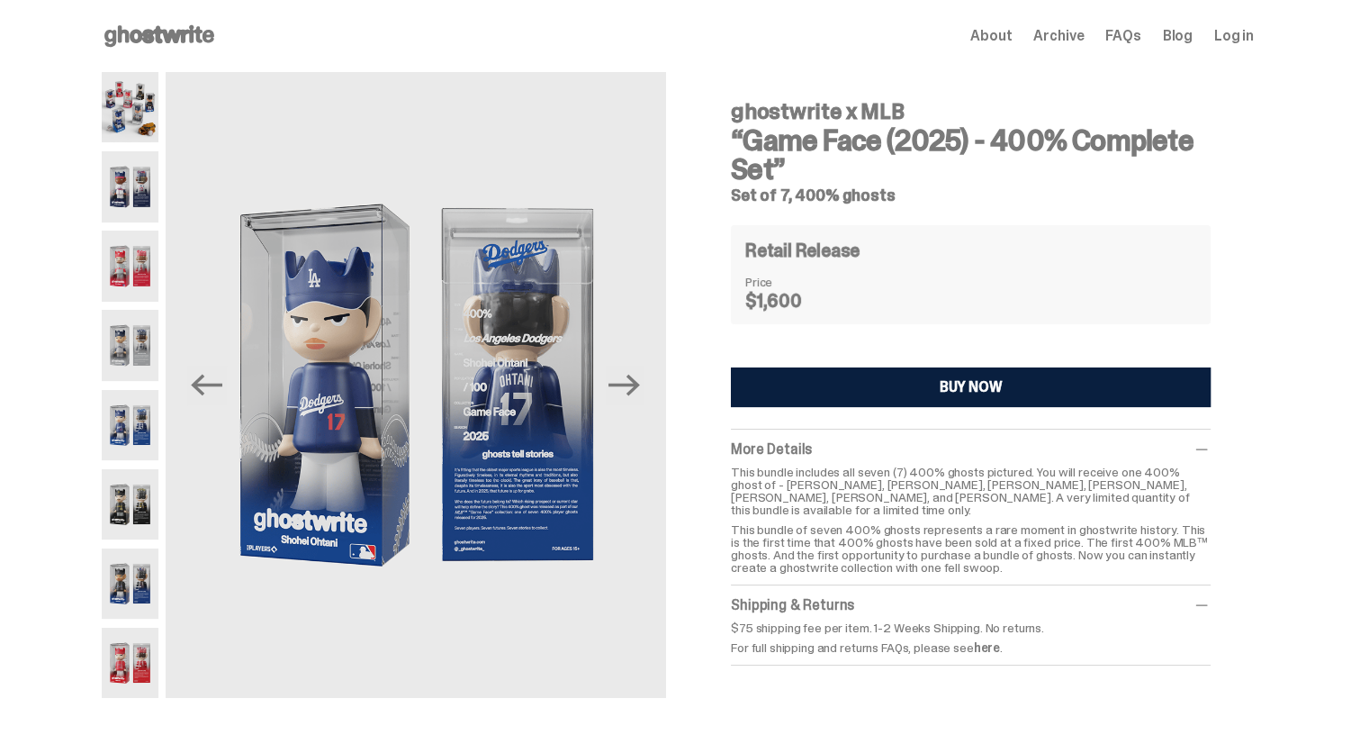
click at [136, 329] on img at bounding box center [130, 345] width 57 height 70
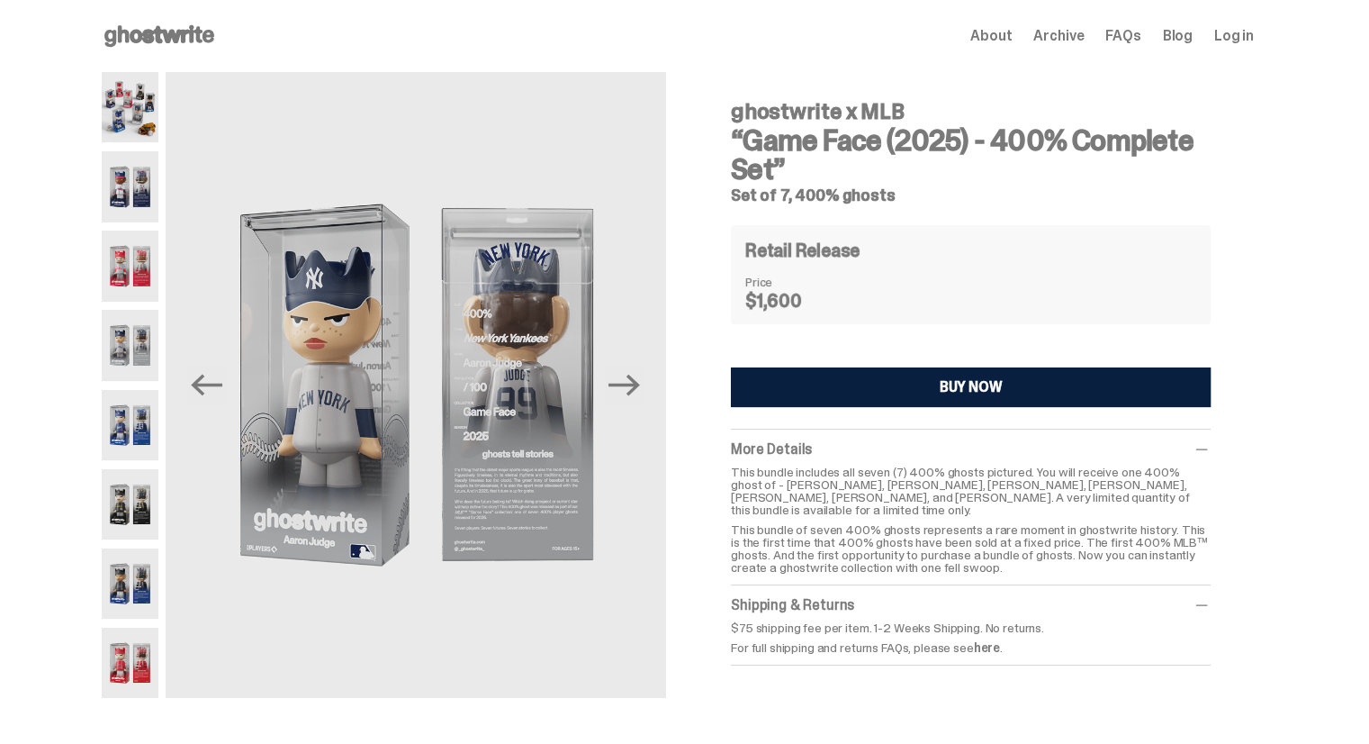
click at [137, 245] on img at bounding box center [130, 265] width 57 height 70
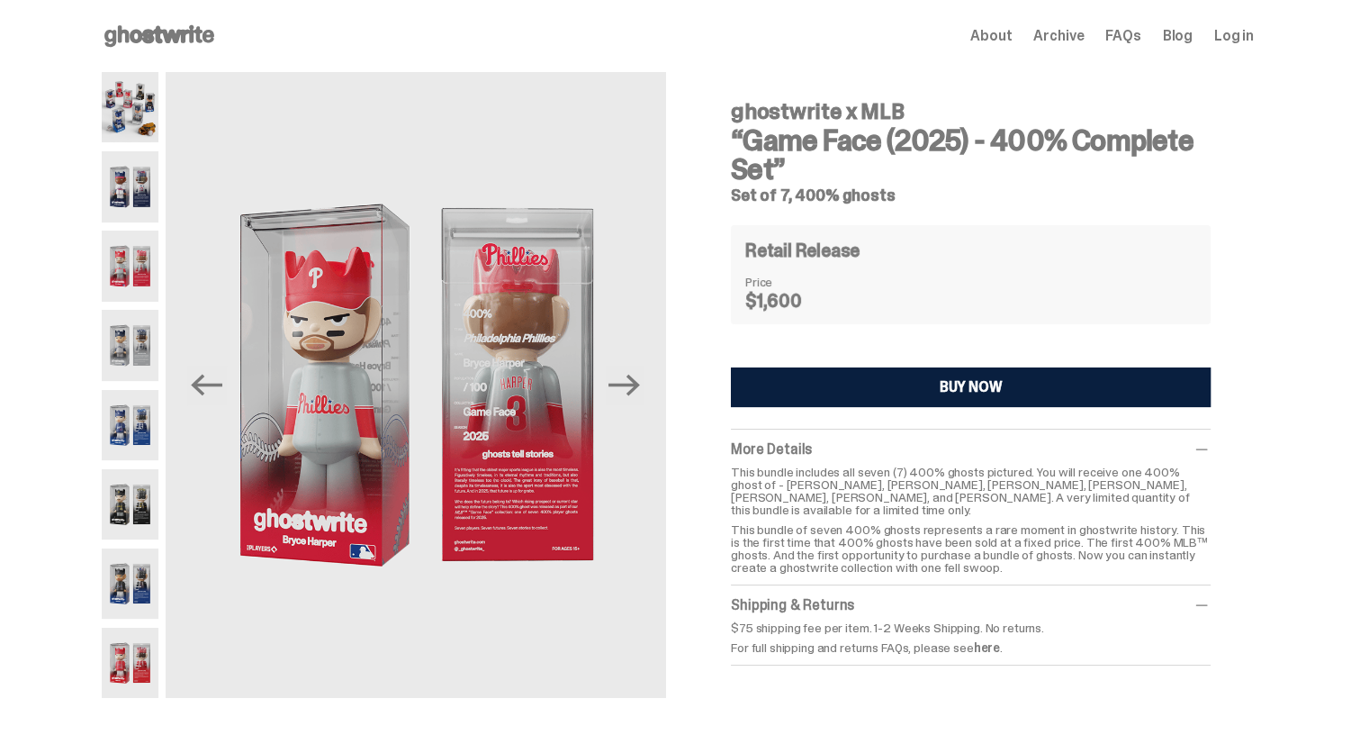
click at [149, 178] on img at bounding box center [130, 186] width 57 height 70
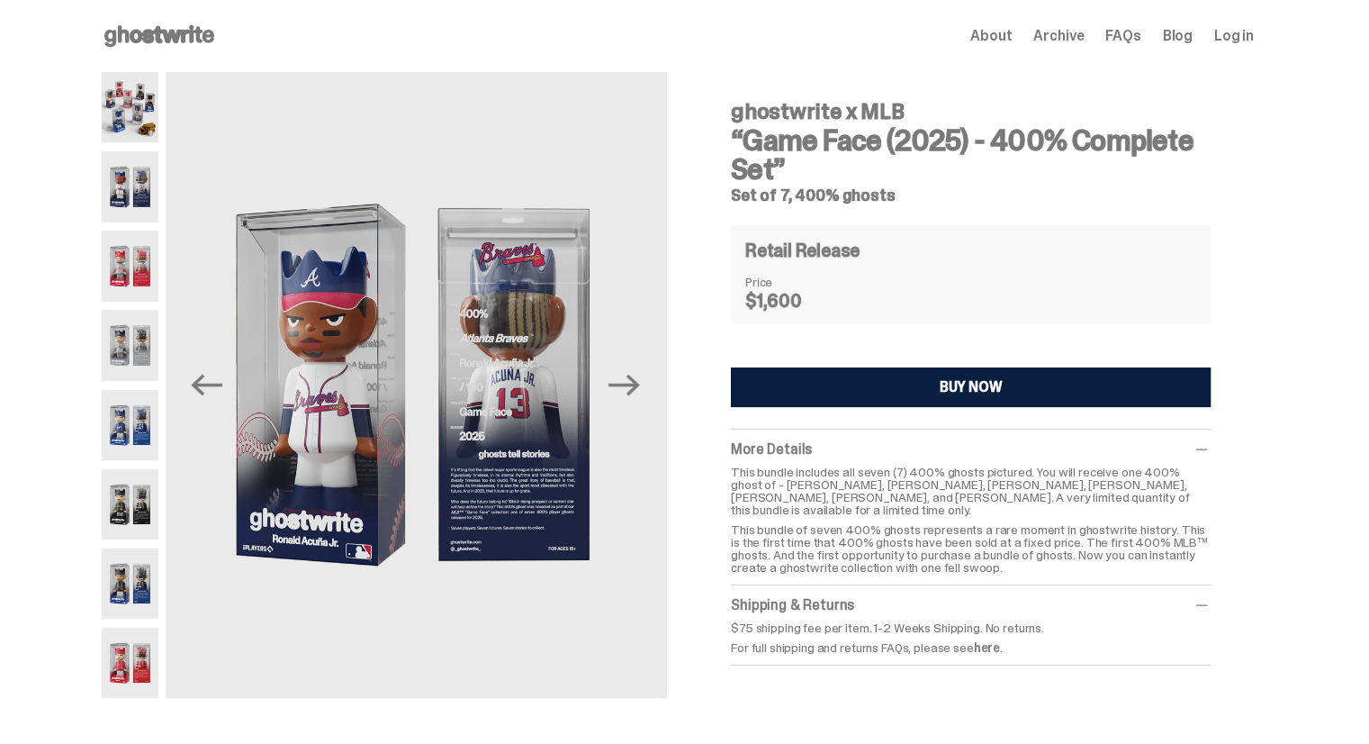
click at [152, 127] on img at bounding box center [130, 107] width 57 height 70
